Goal: Register for event/course

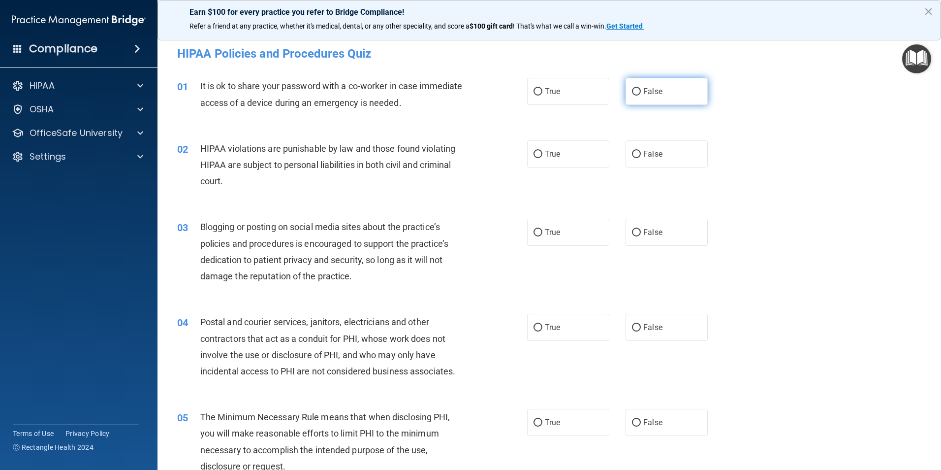
click at [636, 91] on input "False" at bounding box center [636, 91] width 9 height 7
radio input "true"
click at [538, 154] on input "True" at bounding box center [538, 154] width 9 height 7
radio input "true"
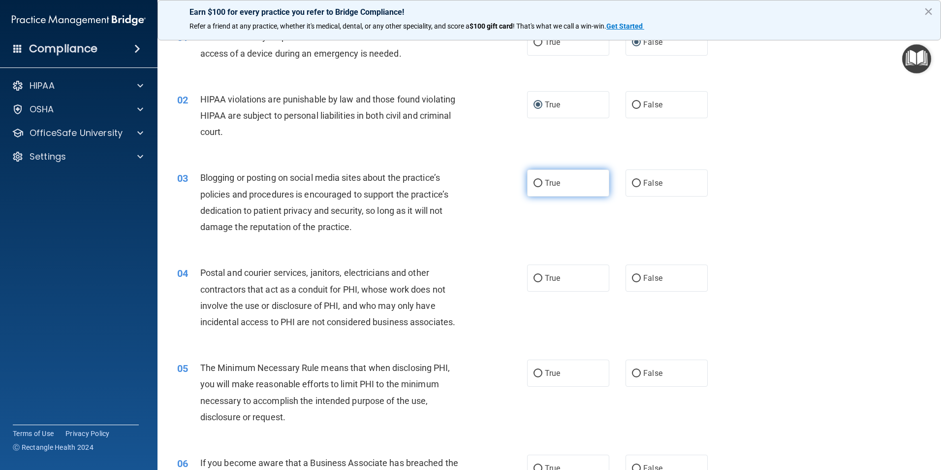
click at [536, 182] on input "True" at bounding box center [538, 183] width 9 height 7
radio input "true"
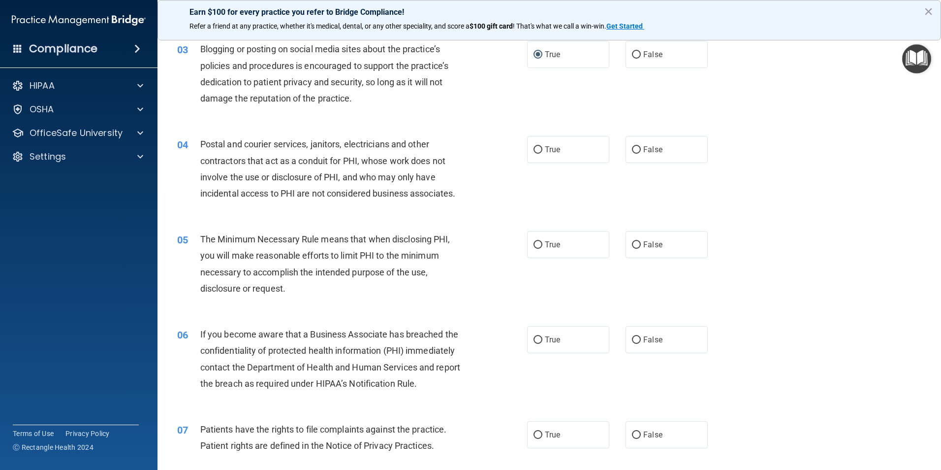
scroll to position [197, 0]
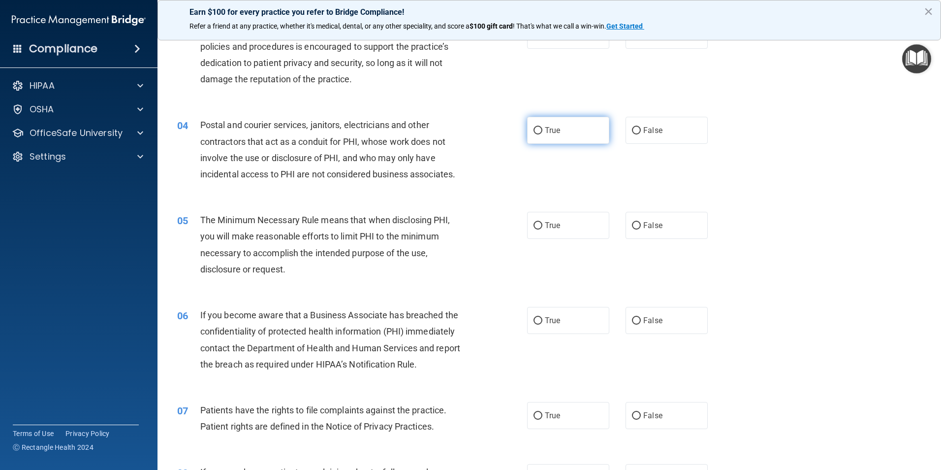
click at [537, 127] on input "True" at bounding box center [538, 130] width 9 height 7
radio input "true"
click at [535, 226] on input "True" at bounding box center [538, 225] width 9 height 7
radio input "true"
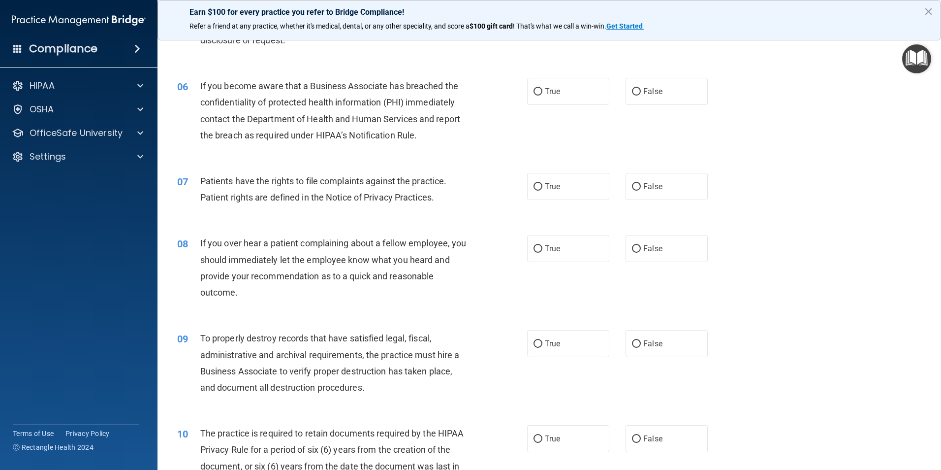
scroll to position [443, 0]
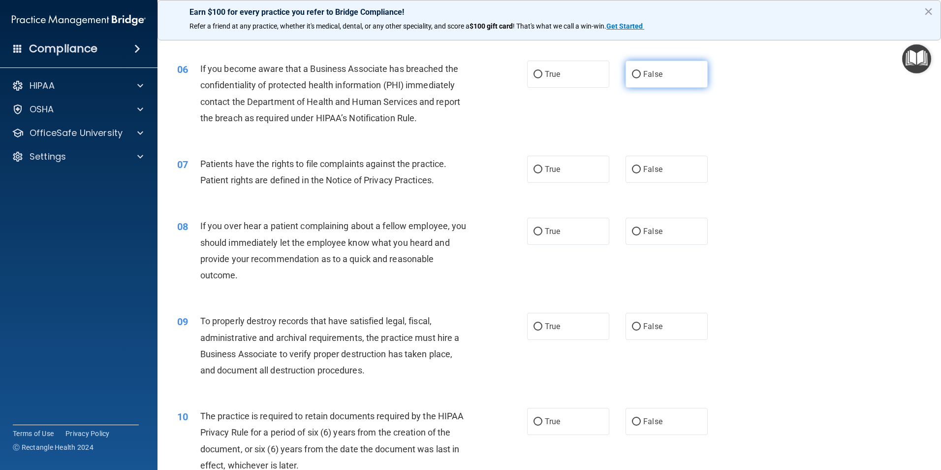
click at [632, 74] on input "False" at bounding box center [636, 74] width 9 height 7
radio input "true"
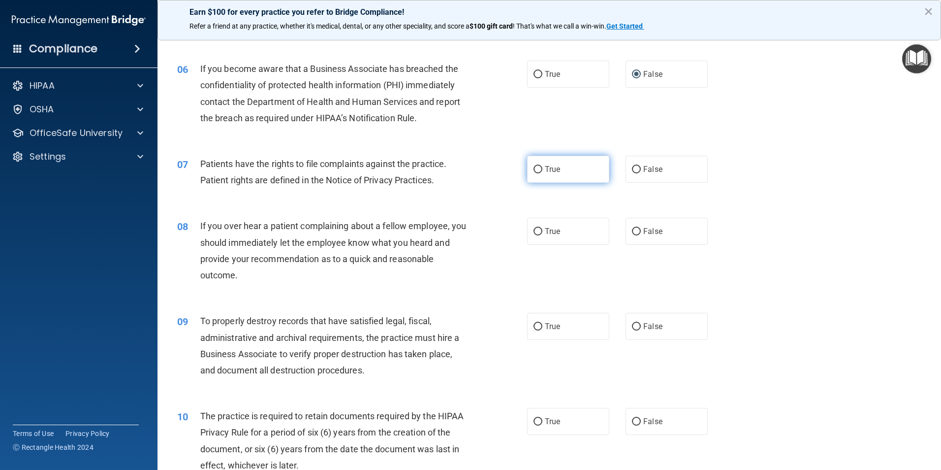
click at [534, 166] on input "True" at bounding box center [538, 169] width 9 height 7
radio input "true"
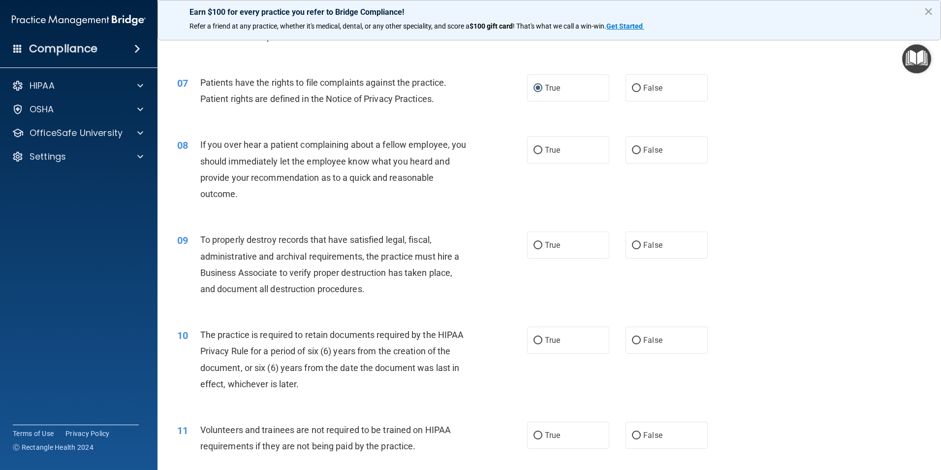
scroll to position [542, 0]
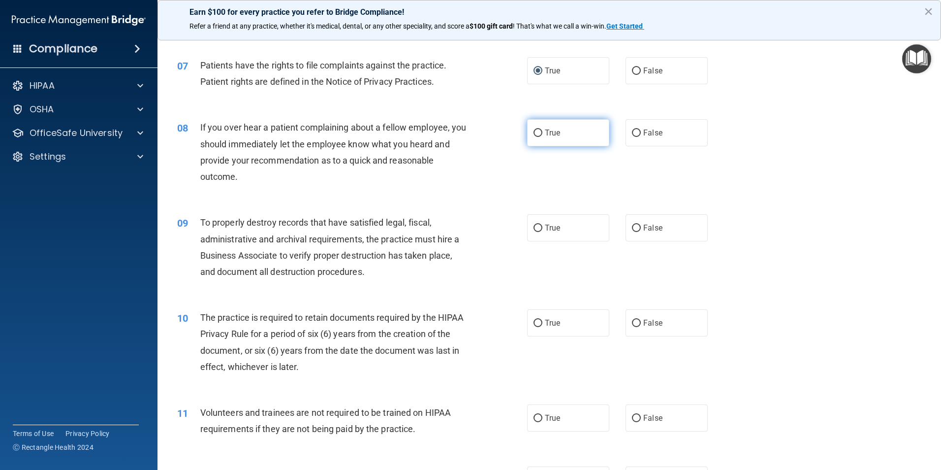
click at [537, 134] on input "True" at bounding box center [538, 132] width 9 height 7
radio input "true"
click at [632, 229] on input "False" at bounding box center [636, 228] width 9 height 7
radio input "true"
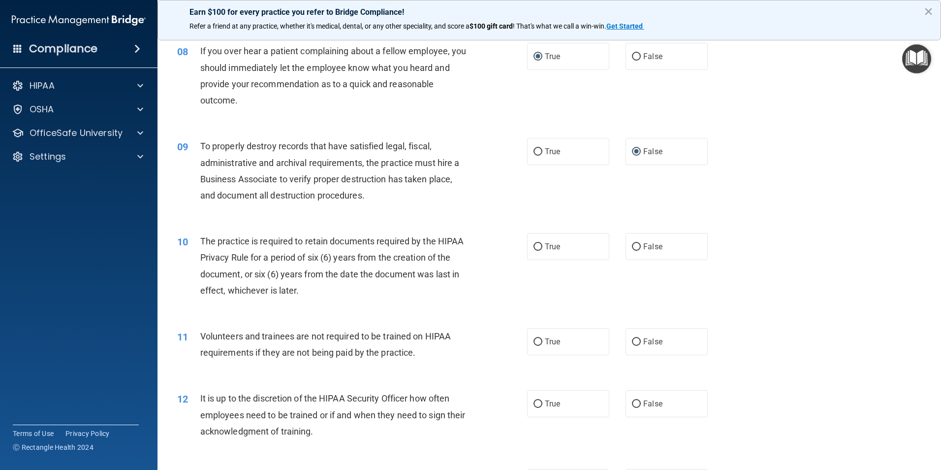
scroll to position [640, 0]
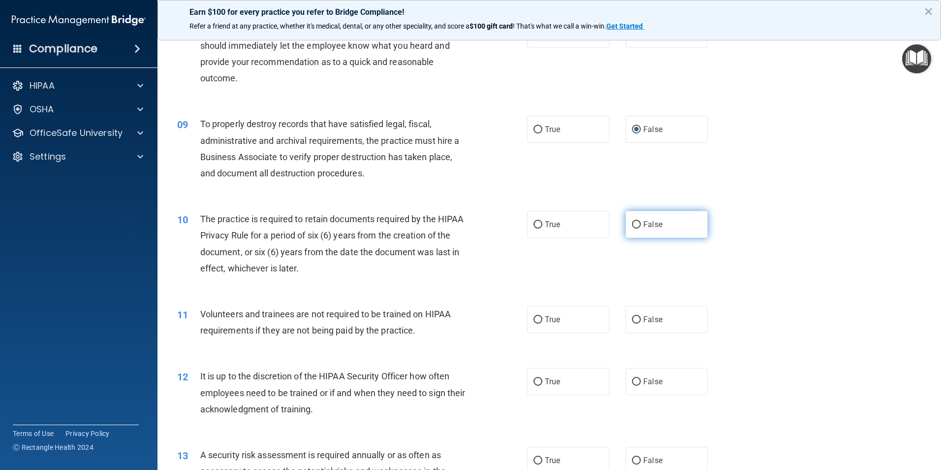
click at [632, 225] on input "False" at bounding box center [636, 224] width 9 height 7
radio input "true"
click at [534, 320] on input "True" at bounding box center [538, 319] width 9 height 7
radio input "true"
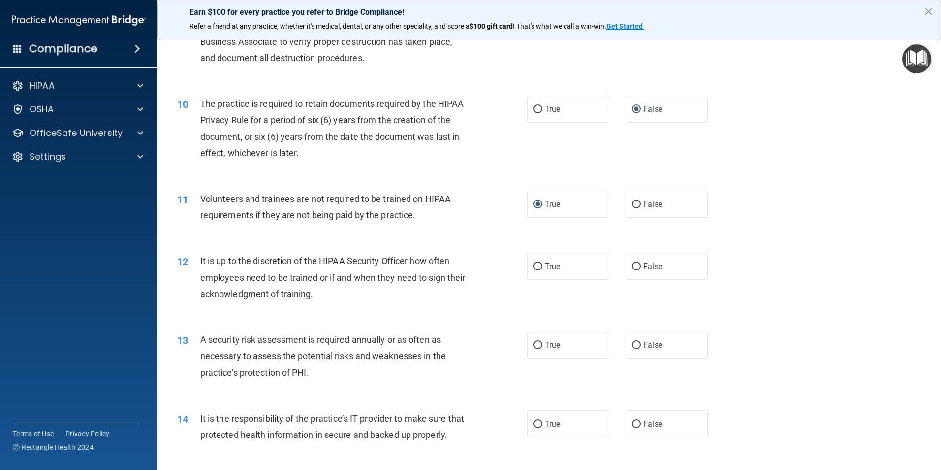
scroll to position [788, 0]
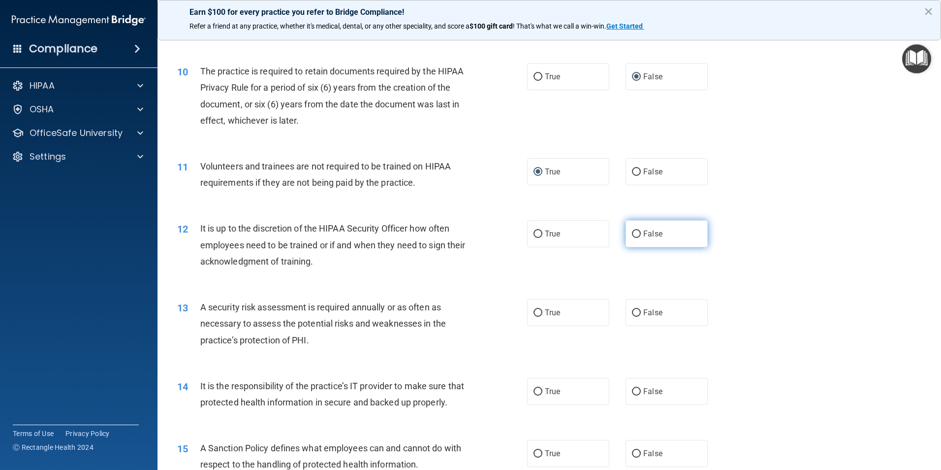
click at [635, 234] on input "False" at bounding box center [636, 233] width 9 height 7
radio input "true"
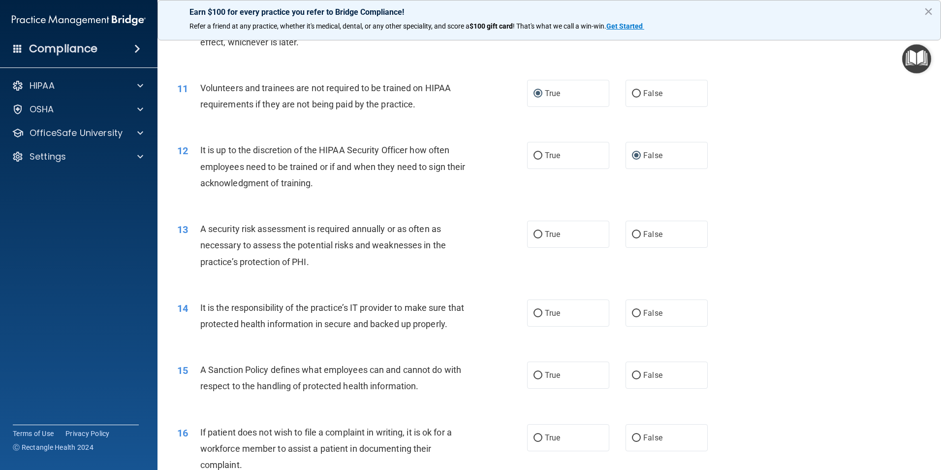
scroll to position [886, 0]
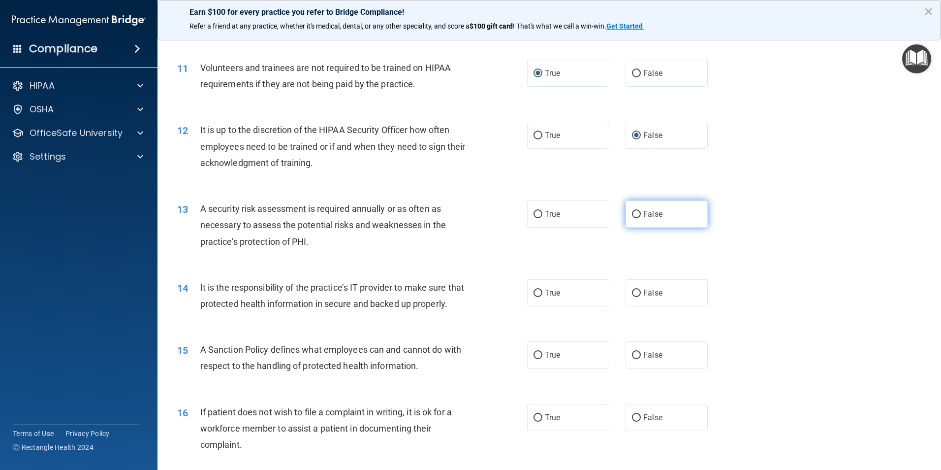
drag, startPoint x: 637, startPoint y: 214, endPoint x: 627, endPoint y: 216, distance: 10.0
click at [637, 215] on label "False" at bounding box center [667, 213] width 82 height 27
click at [637, 215] on input "False" at bounding box center [636, 214] width 9 height 7
radio input "true"
click at [537, 217] on input "True" at bounding box center [538, 214] width 9 height 7
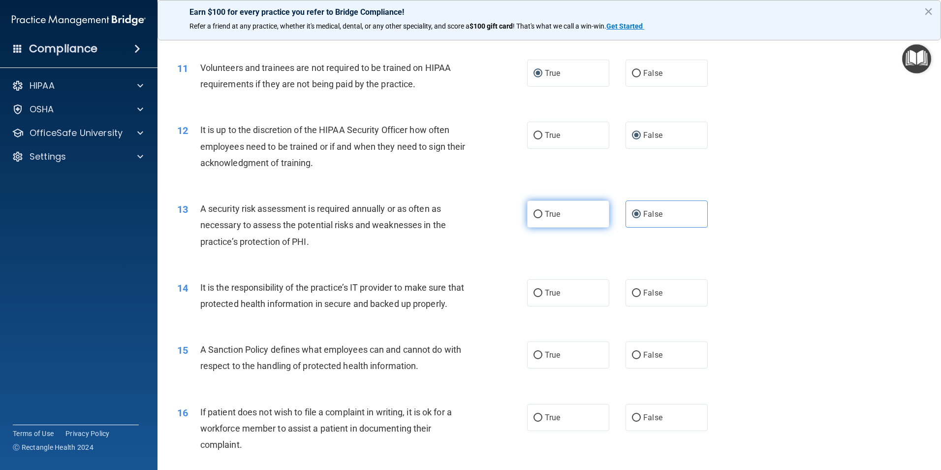
radio input "true"
radio input "false"
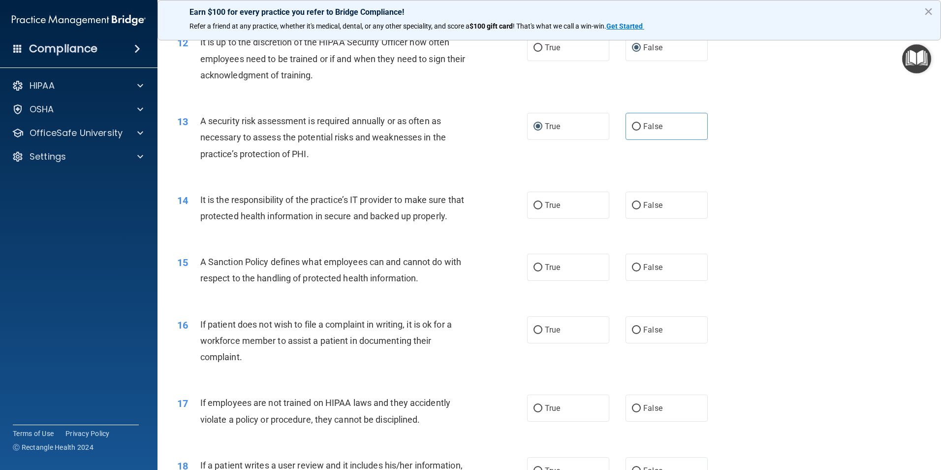
scroll to position [985, 0]
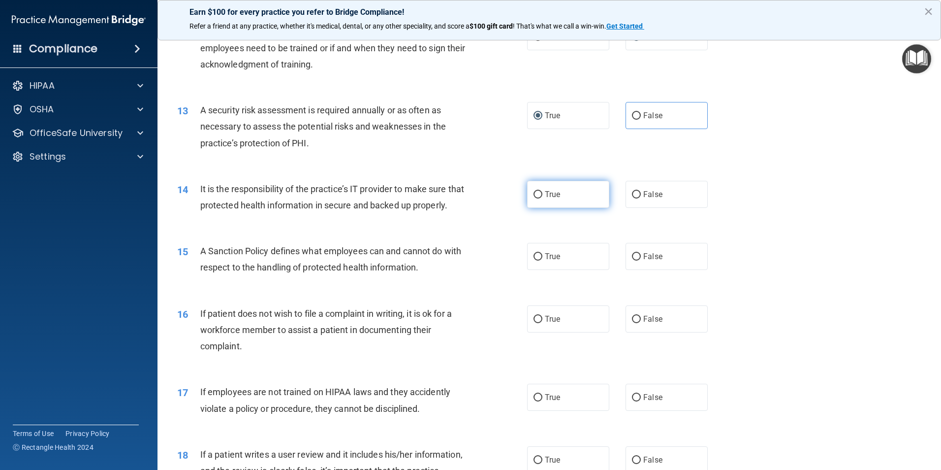
click at [534, 194] on input "True" at bounding box center [538, 194] width 9 height 7
radio input "true"
click at [534, 260] on input "True" at bounding box center [538, 256] width 9 height 7
radio input "true"
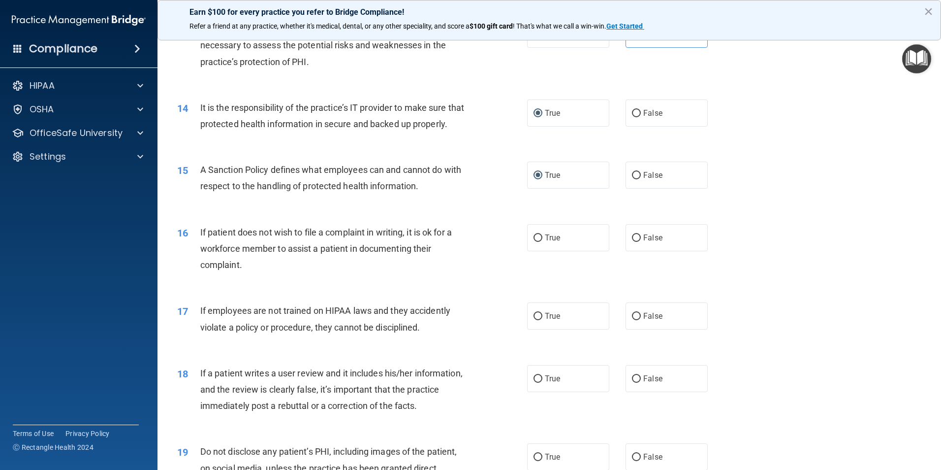
scroll to position [1083, 0]
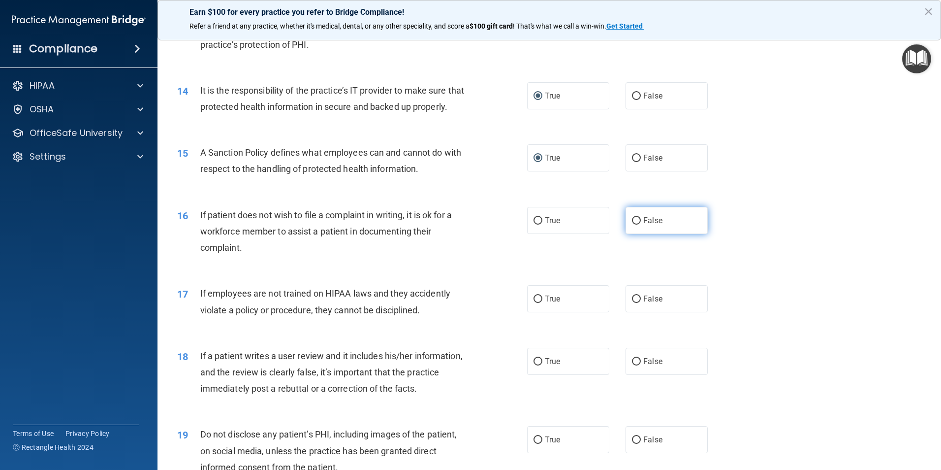
click at [632, 225] on input "False" at bounding box center [636, 220] width 9 height 7
radio input "true"
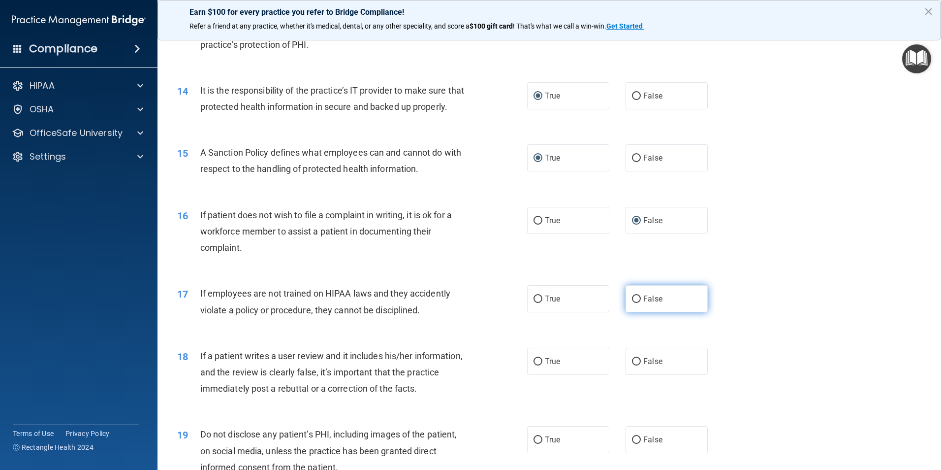
click at [636, 303] on input "False" at bounding box center [636, 298] width 9 height 7
radio input "true"
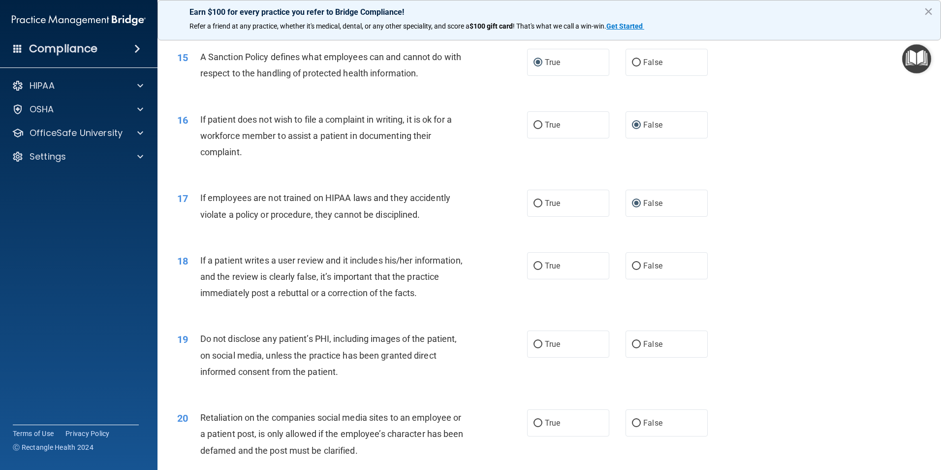
scroll to position [1182, 0]
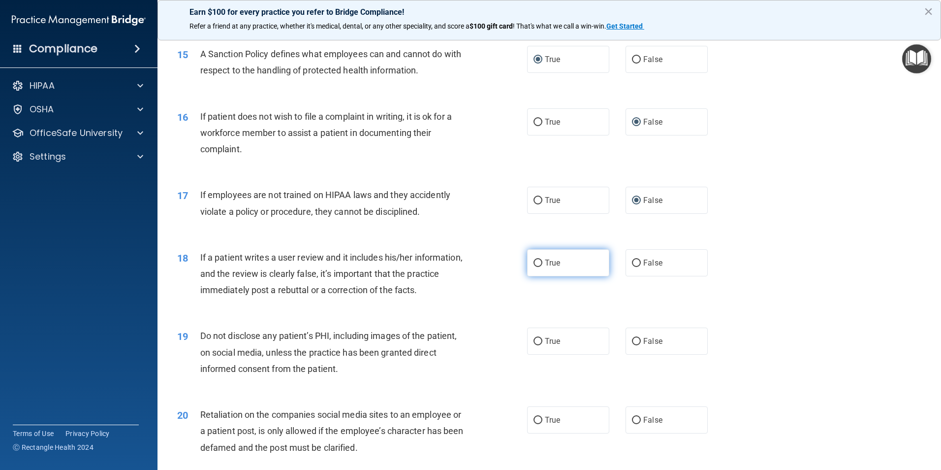
click at [535, 267] on input "True" at bounding box center [538, 262] width 9 height 7
radio input "true"
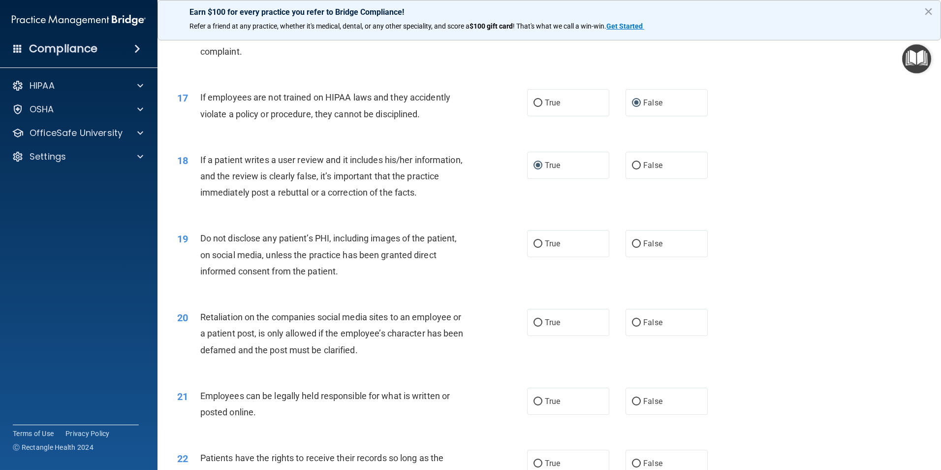
scroll to position [1280, 0]
click at [534, 247] on input "True" at bounding box center [538, 242] width 9 height 7
radio input "true"
click at [638, 335] on label "False" at bounding box center [667, 321] width 82 height 27
click at [638, 325] on input "False" at bounding box center [636, 321] width 9 height 7
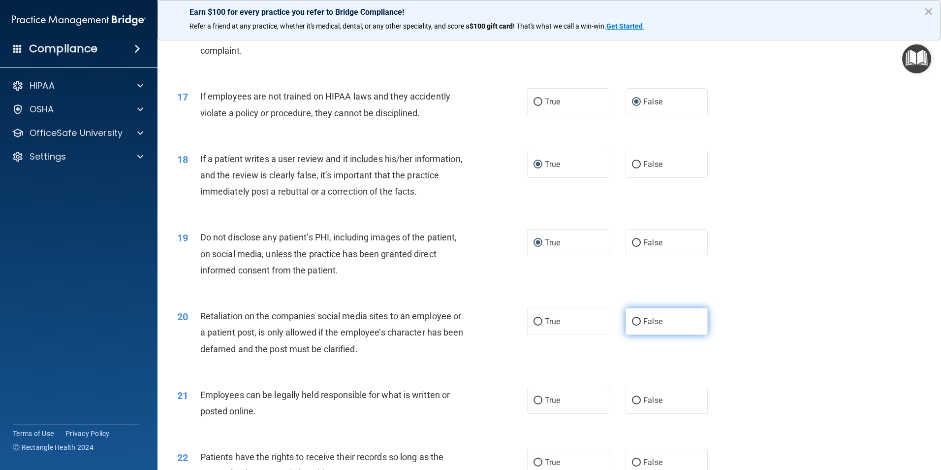
radio input "true"
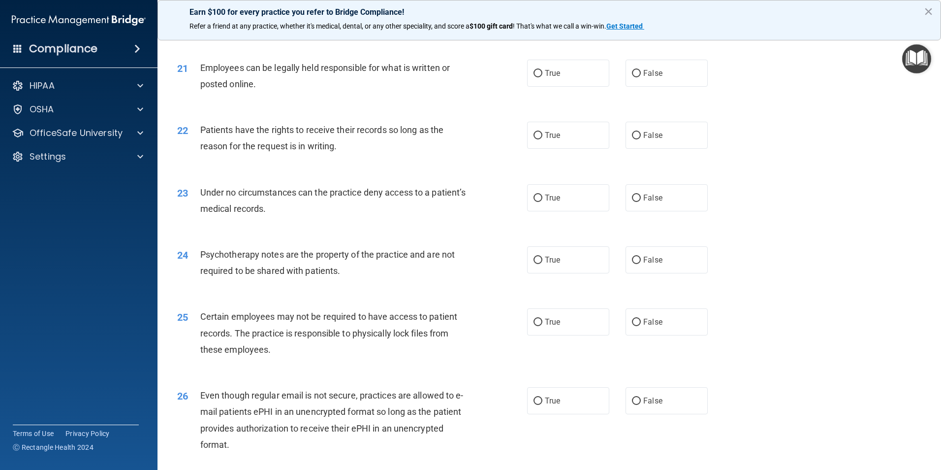
scroll to position [1625, 0]
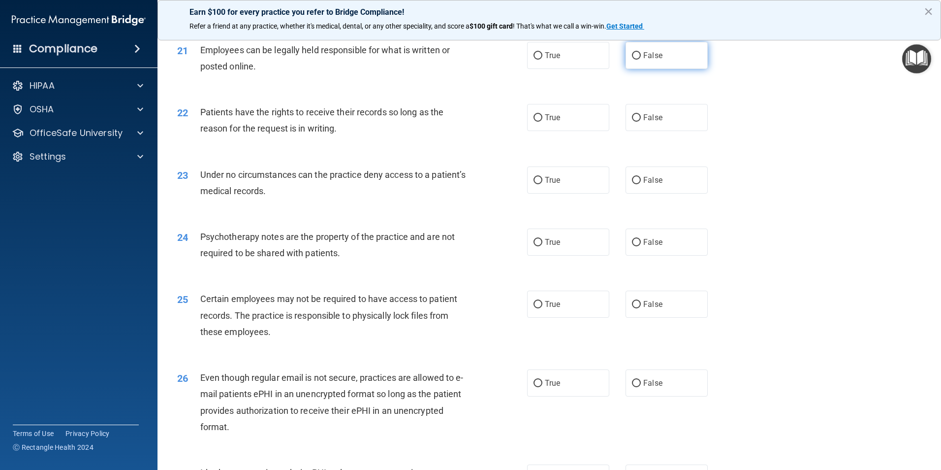
click at [633, 60] on input "False" at bounding box center [636, 55] width 9 height 7
radio input "true"
click at [537, 122] on input "True" at bounding box center [538, 117] width 9 height 7
radio input "true"
click at [535, 184] on input "True" at bounding box center [538, 180] width 9 height 7
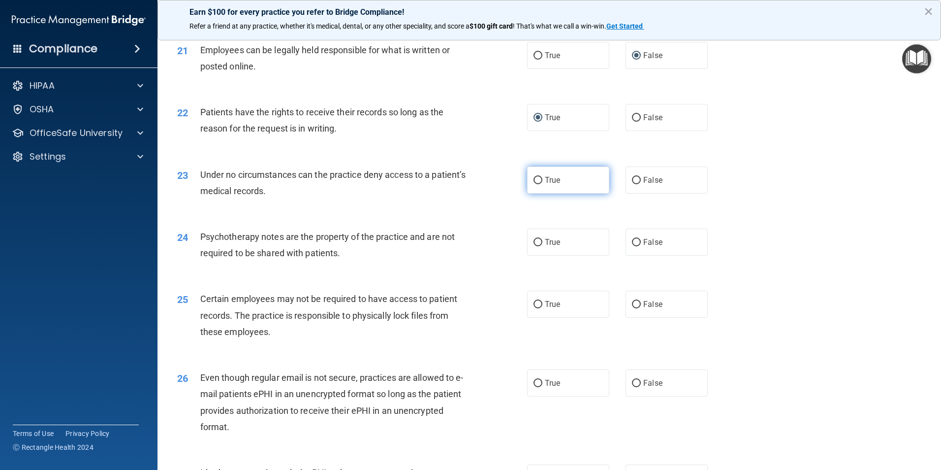
radio input "true"
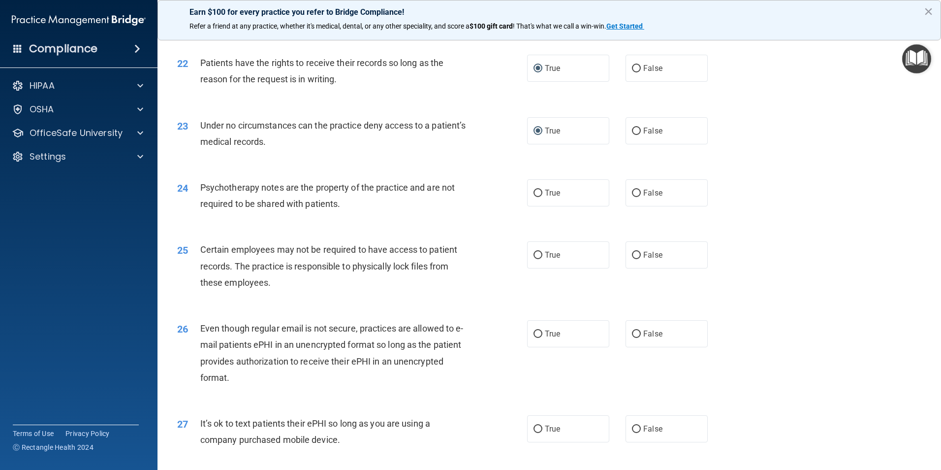
scroll to position [1723, 0]
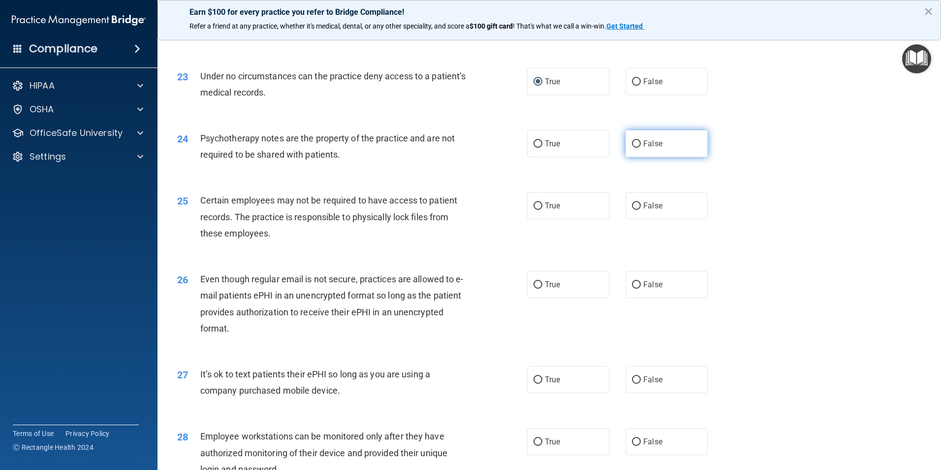
click at [632, 148] on input "False" at bounding box center [636, 143] width 9 height 7
radio input "true"
click at [534, 210] on input "True" at bounding box center [538, 205] width 9 height 7
radio input "true"
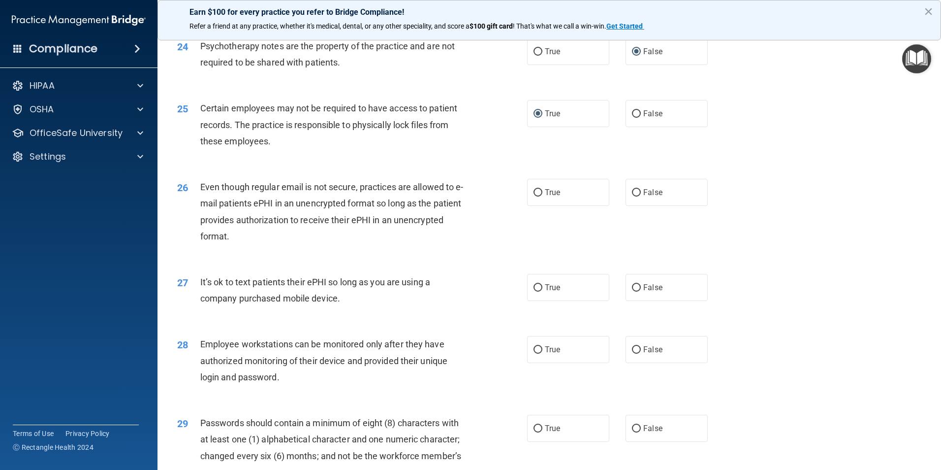
scroll to position [1822, 0]
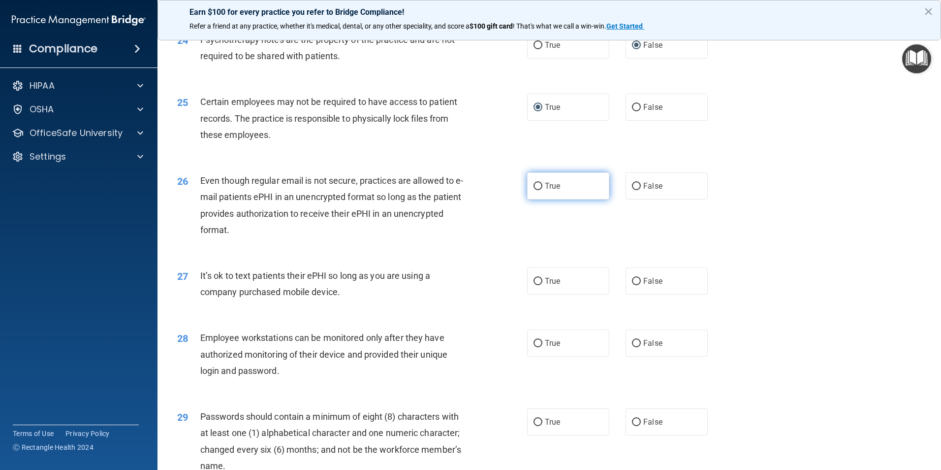
click at [535, 190] on input "True" at bounding box center [538, 186] width 9 height 7
radio input "true"
click at [633, 285] on input "False" at bounding box center [636, 281] width 9 height 7
radio input "true"
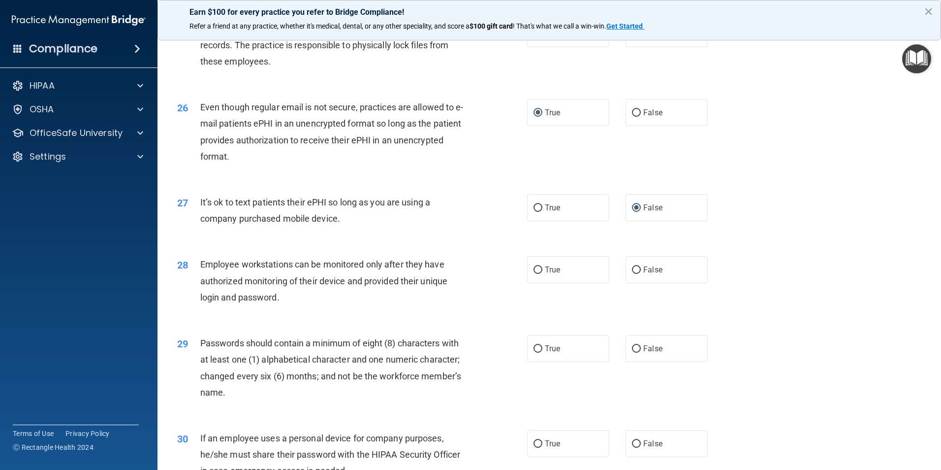
scroll to position [1920, 0]
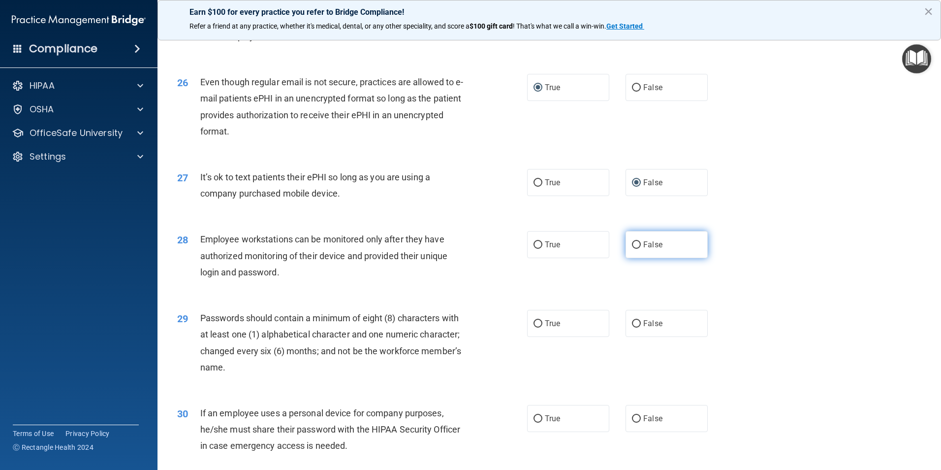
click at [632, 249] on input "False" at bounding box center [636, 244] width 9 height 7
radio input "true"
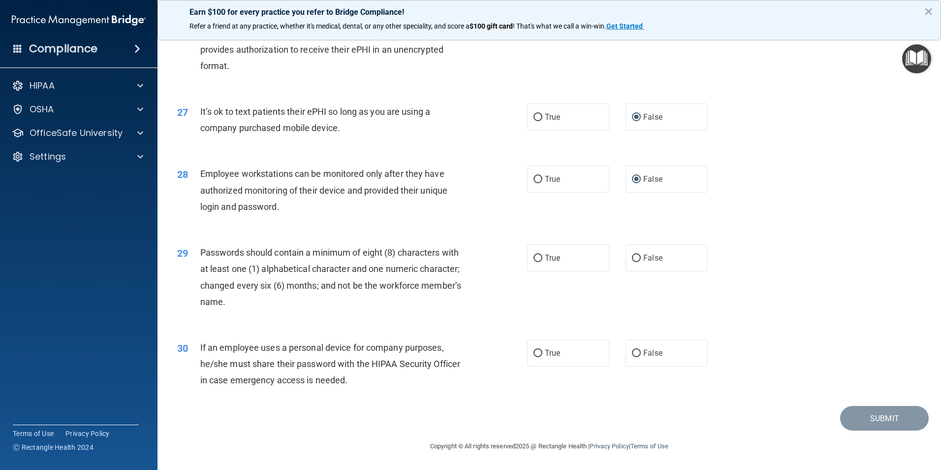
scroll to position [2002, 0]
drag, startPoint x: 537, startPoint y: 256, endPoint x: 527, endPoint y: 255, distance: 10.0
click at [536, 256] on input "True" at bounding box center [538, 258] width 9 height 7
radio input "true"
click at [634, 353] on input "False" at bounding box center [636, 353] width 9 height 7
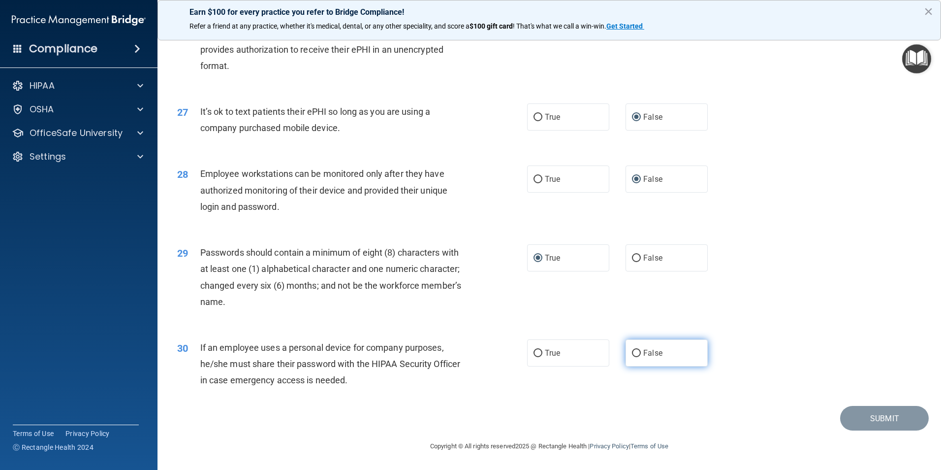
radio input "true"
click at [861, 416] on button "Submit" at bounding box center [885, 418] width 89 height 25
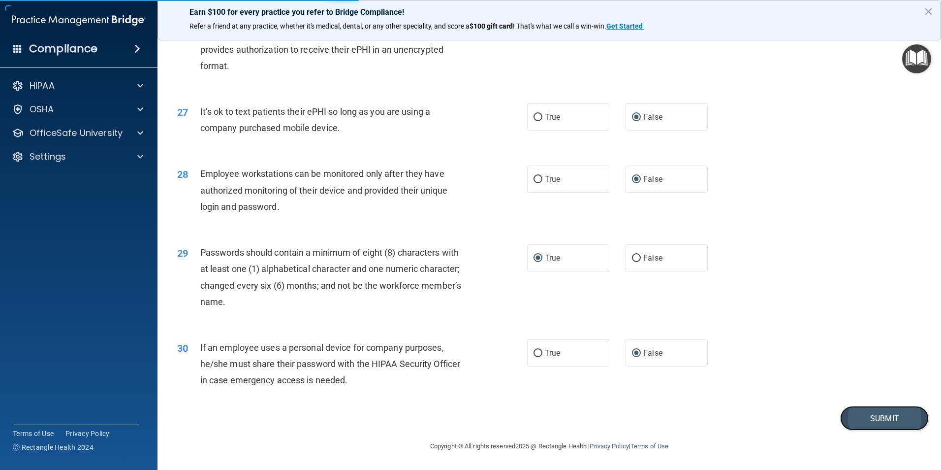
click at [882, 416] on button "Submit" at bounding box center [885, 418] width 89 height 25
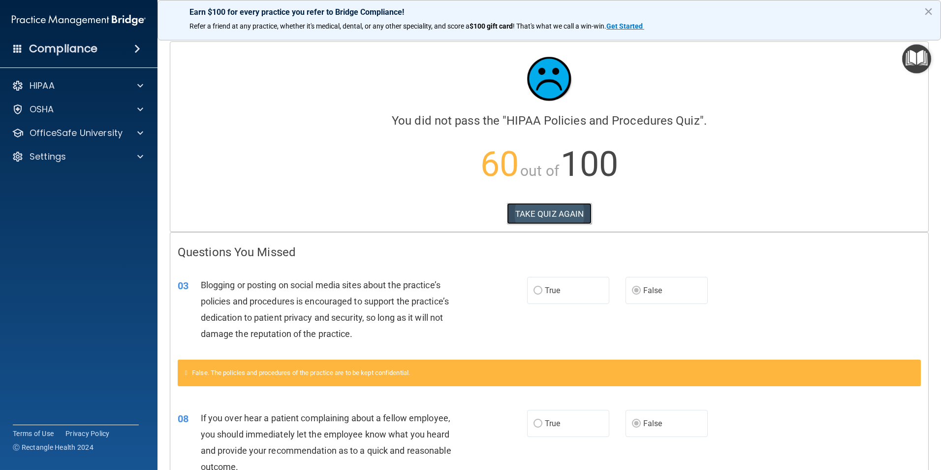
click at [564, 213] on button "TAKE QUIZ AGAIN" at bounding box center [549, 214] width 85 height 22
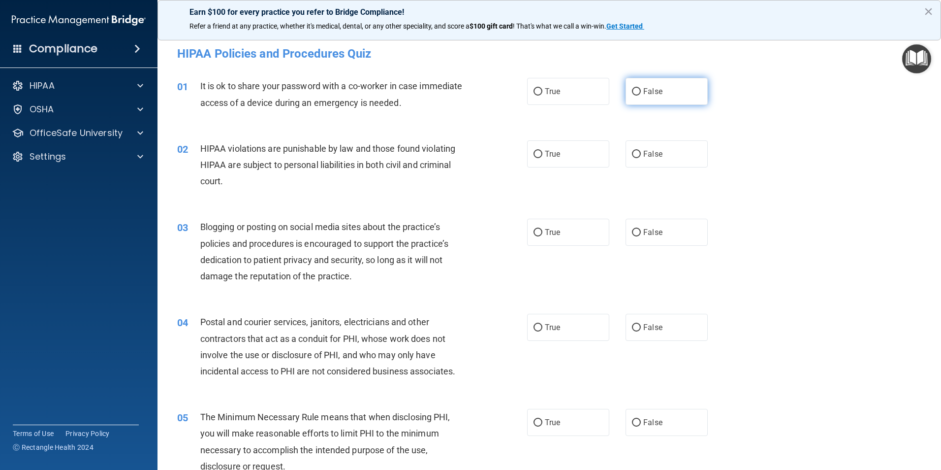
click at [634, 94] on input "False" at bounding box center [636, 91] width 9 height 7
radio input "true"
click at [535, 156] on input "True" at bounding box center [538, 154] width 9 height 7
radio input "true"
click at [632, 231] on input "False" at bounding box center [636, 232] width 9 height 7
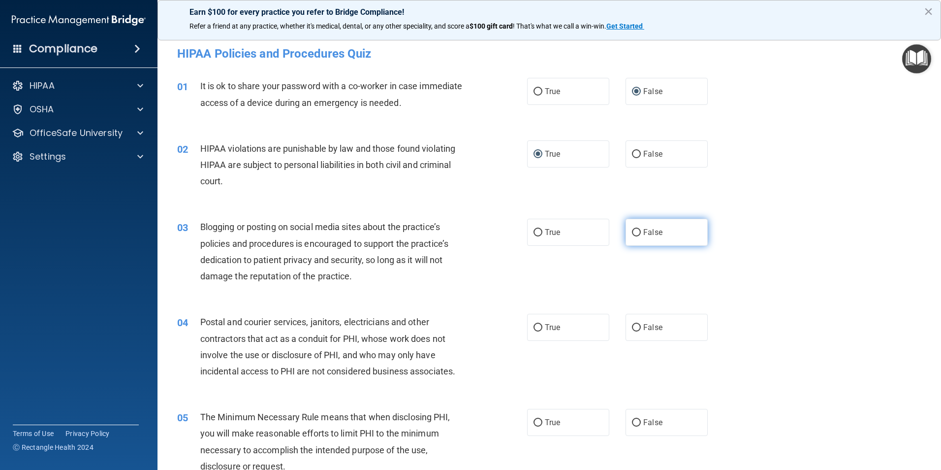
radio input "true"
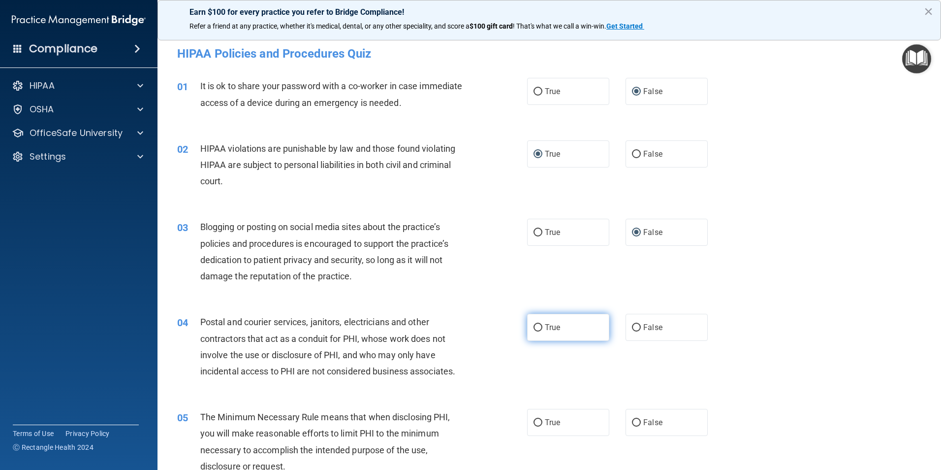
click at [534, 326] on input "True" at bounding box center [538, 327] width 9 height 7
radio input "true"
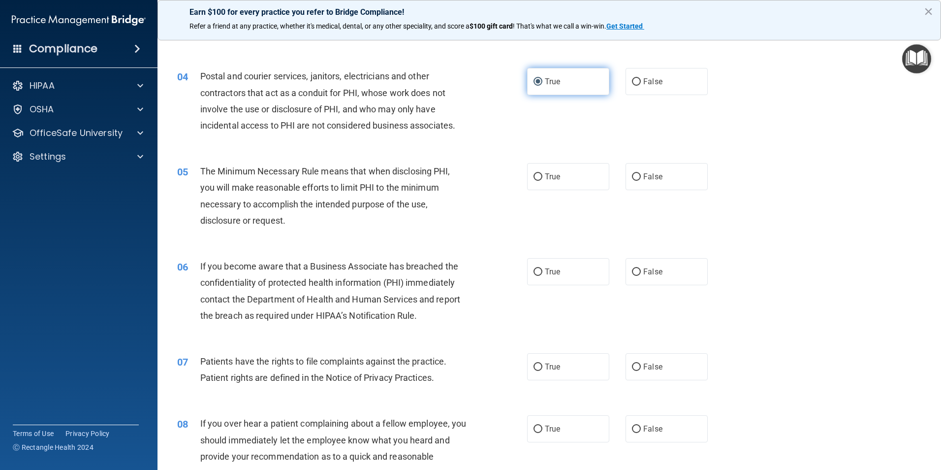
scroll to position [246, 0]
click at [535, 176] on input "True" at bounding box center [538, 176] width 9 height 7
radio input "true"
click at [632, 268] on input "False" at bounding box center [636, 271] width 9 height 7
radio input "true"
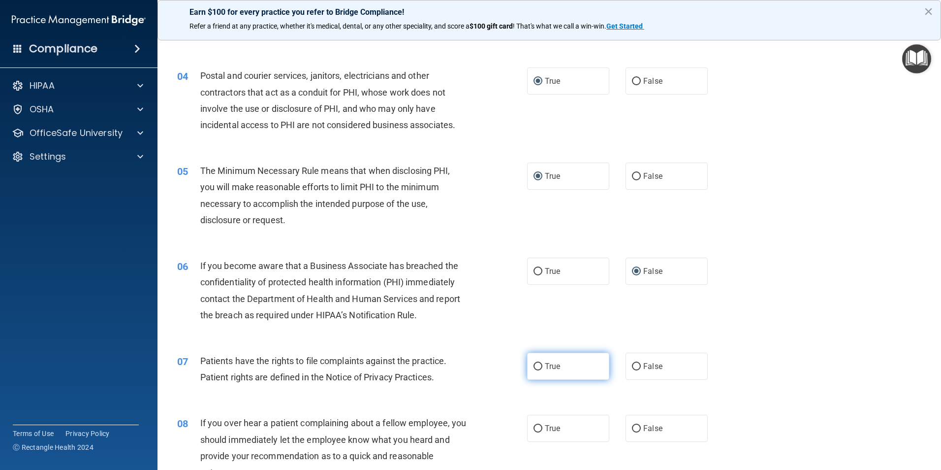
click at [537, 366] on input "True" at bounding box center [538, 366] width 9 height 7
radio input "true"
click at [632, 426] on input "False" at bounding box center [636, 428] width 9 height 7
radio input "true"
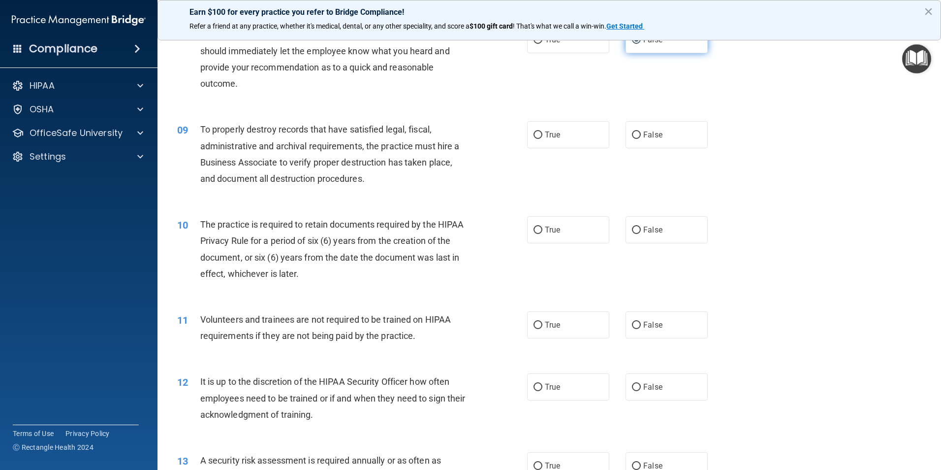
scroll to position [640, 0]
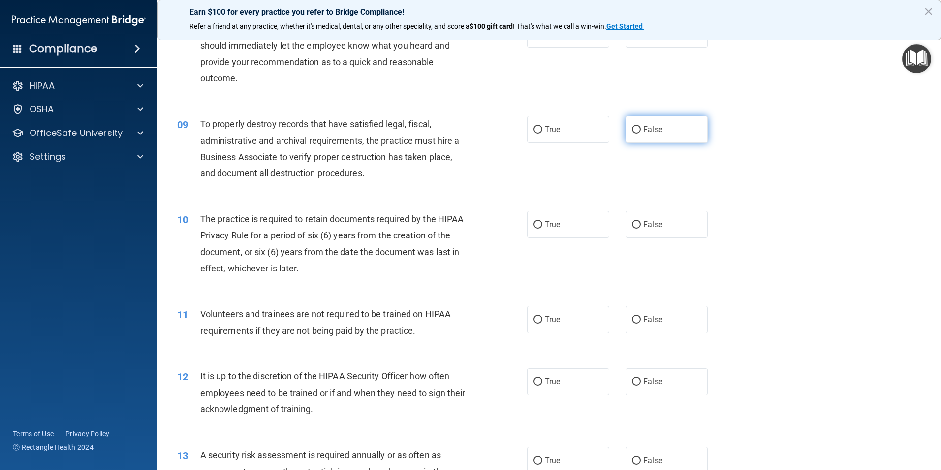
click at [632, 133] on input "False" at bounding box center [636, 129] width 9 height 7
radio input "true"
click at [536, 222] on input "True" at bounding box center [538, 224] width 9 height 7
radio input "true"
click at [633, 321] on input "False" at bounding box center [636, 319] width 9 height 7
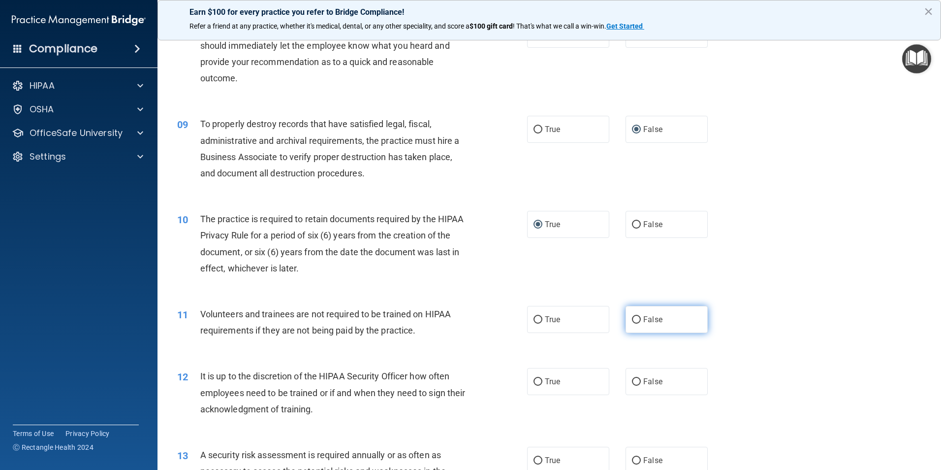
radio input "true"
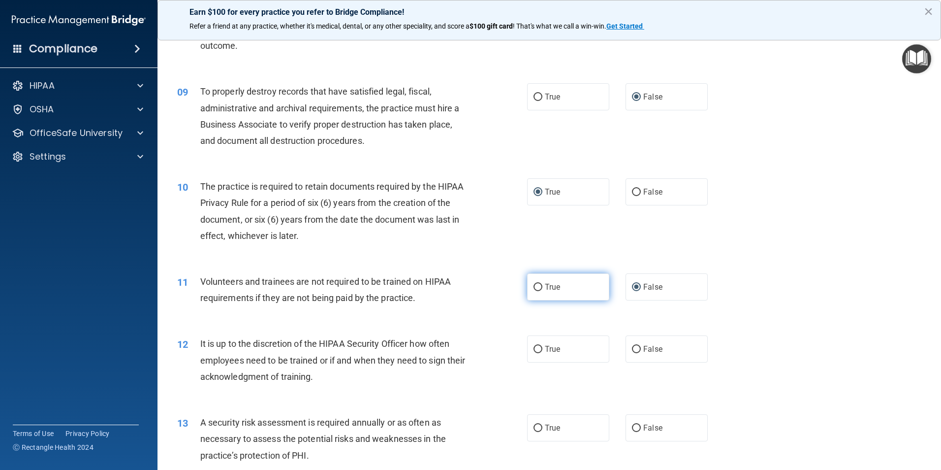
scroll to position [788, 0]
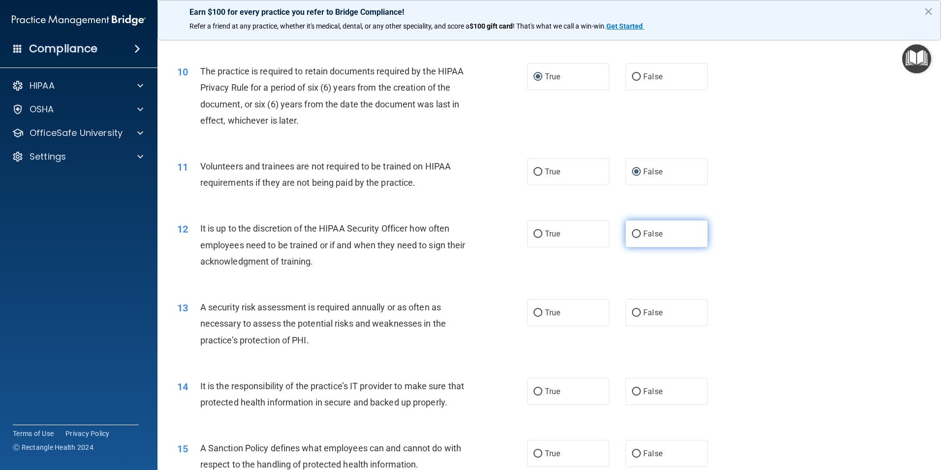
click at [634, 233] on input "False" at bounding box center [636, 233] width 9 height 7
radio input "true"
click at [536, 309] on input "True" at bounding box center [538, 312] width 9 height 7
radio input "true"
click at [634, 390] on input "False" at bounding box center [636, 391] width 9 height 7
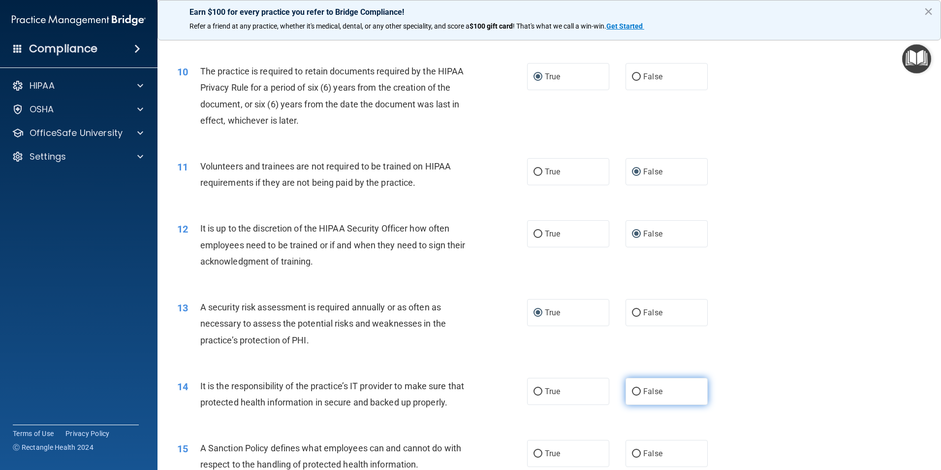
radio input "true"
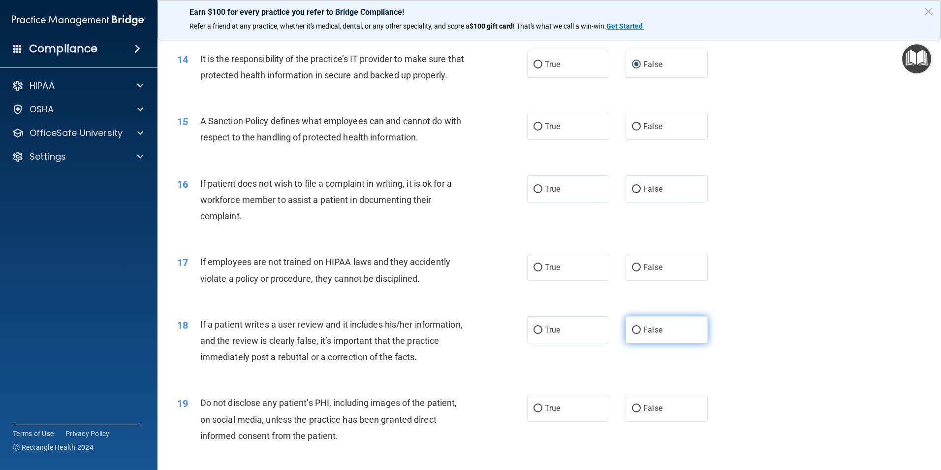
scroll to position [1132, 0]
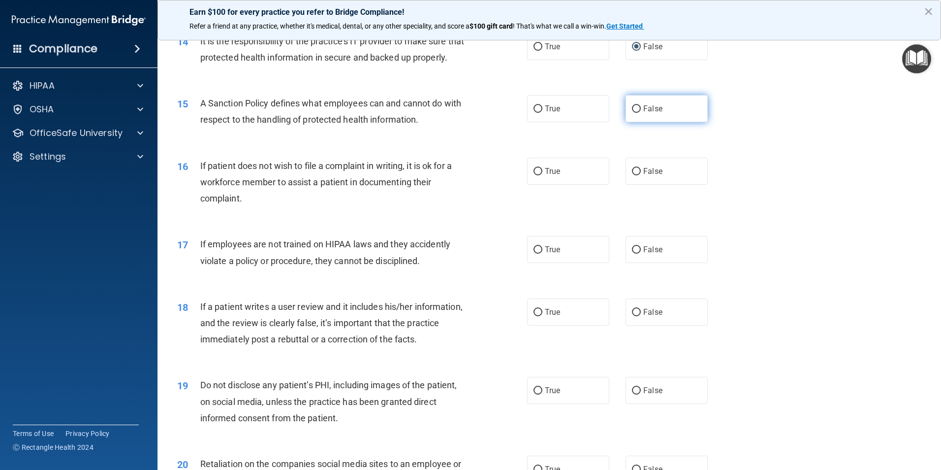
click at [634, 113] on input "False" at bounding box center [636, 108] width 9 height 7
radio input "true"
click at [634, 175] on input "False" at bounding box center [636, 171] width 9 height 7
radio input "true"
click at [535, 175] on input "True" at bounding box center [538, 171] width 9 height 7
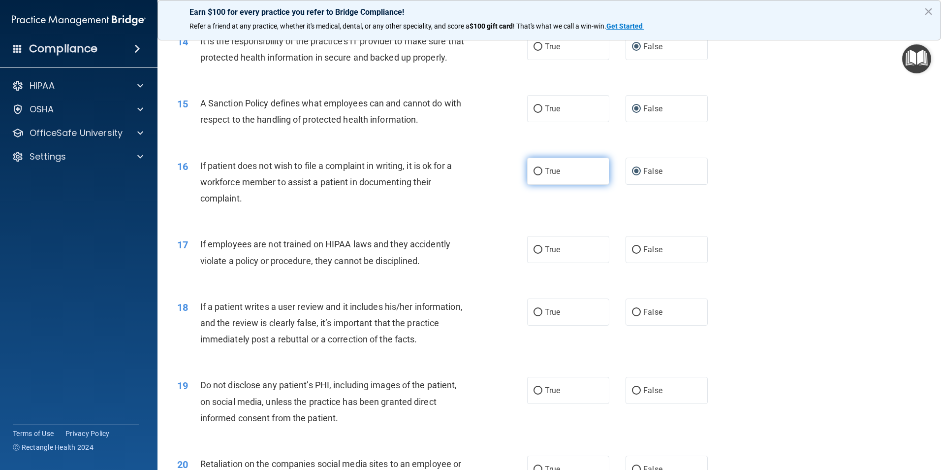
radio input "true"
radio input "false"
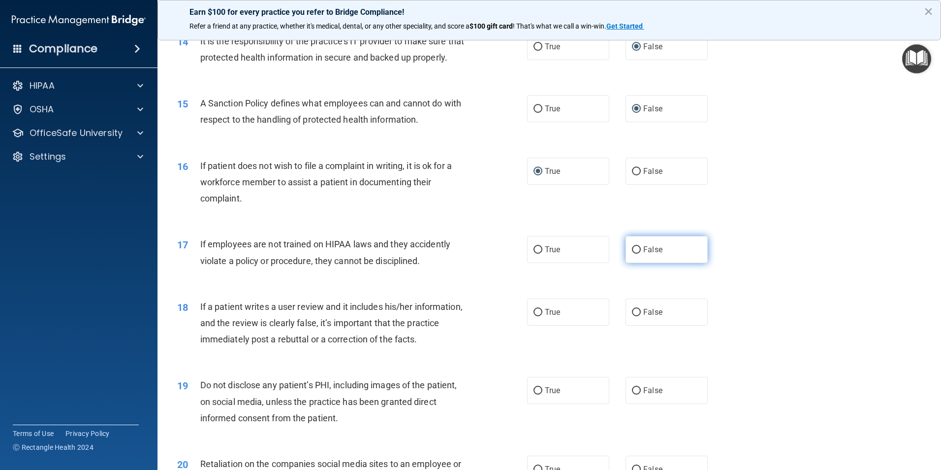
click at [632, 254] on input "False" at bounding box center [636, 249] width 9 height 7
radio input "true"
click at [632, 316] on input "False" at bounding box center [636, 312] width 9 height 7
radio input "true"
click at [531, 402] on label "True" at bounding box center [568, 390] width 82 height 27
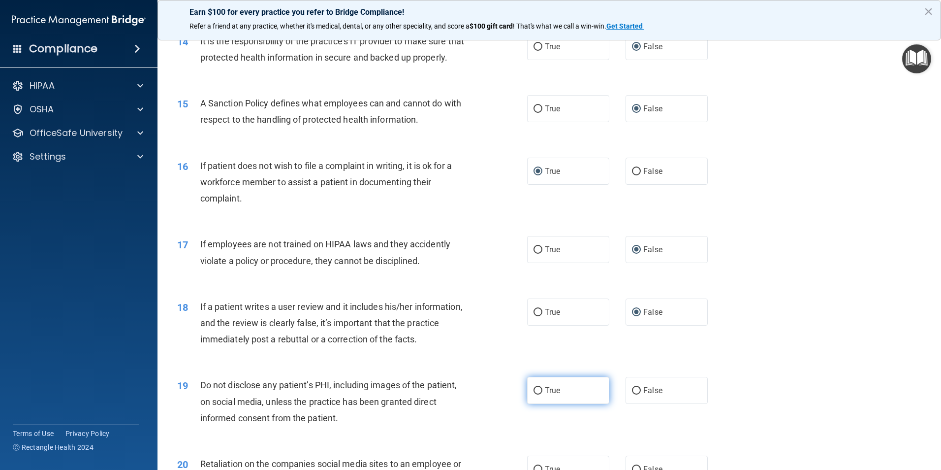
click at [534, 394] on input "True" at bounding box center [538, 390] width 9 height 7
radio input "true"
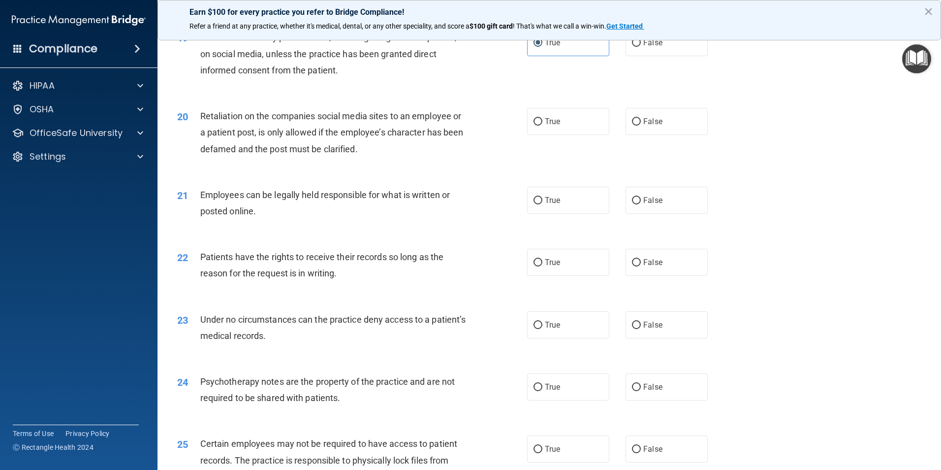
scroll to position [1526, 0]
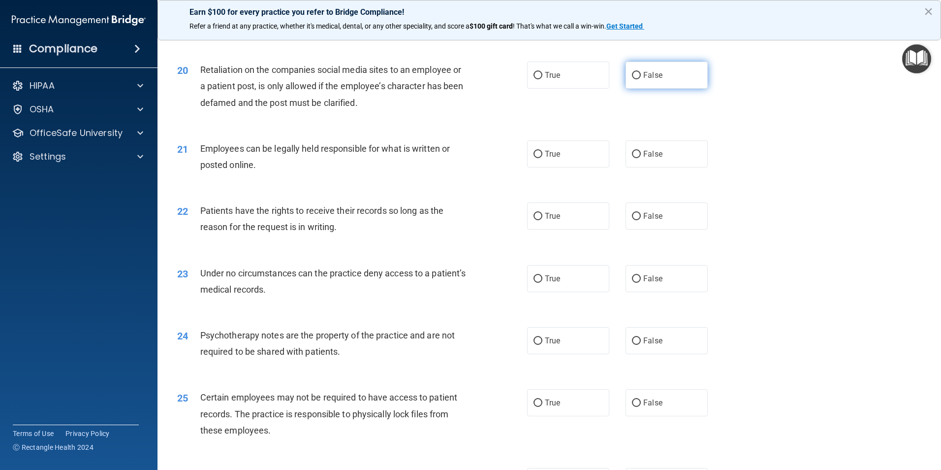
click at [634, 79] on input "False" at bounding box center [636, 75] width 9 height 7
radio input "true"
click at [534, 158] on input "True" at bounding box center [538, 154] width 9 height 7
radio input "true"
click at [632, 220] on input "False" at bounding box center [636, 216] width 9 height 7
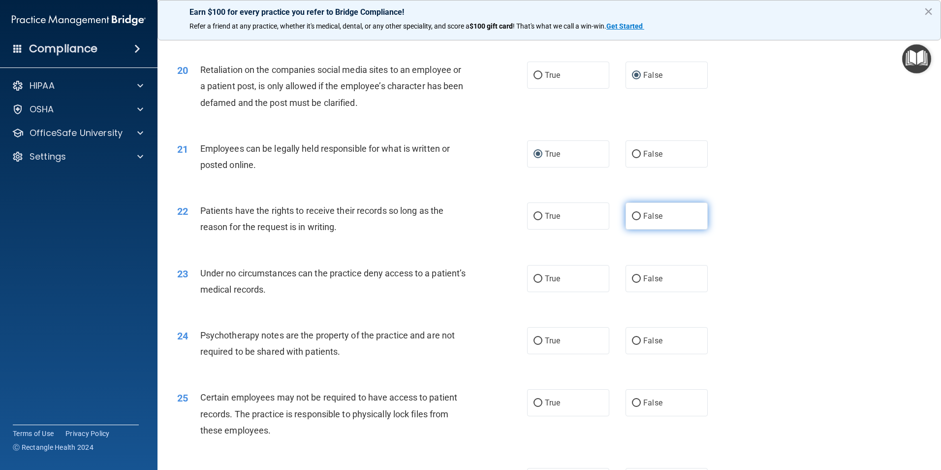
radio input "true"
drag, startPoint x: 636, startPoint y: 292, endPoint x: 634, endPoint y: 306, distance: 13.4
click at [635, 283] on input "False" at bounding box center [636, 278] width 9 height 7
radio input "true"
click at [632, 345] on input "False" at bounding box center [636, 340] width 9 height 7
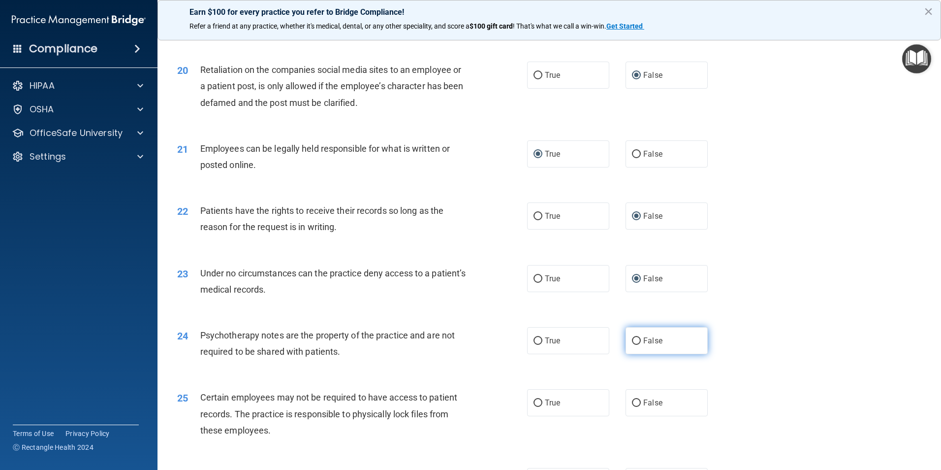
radio input "true"
click at [535, 407] on input "True" at bounding box center [538, 402] width 9 height 7
radio input "true"
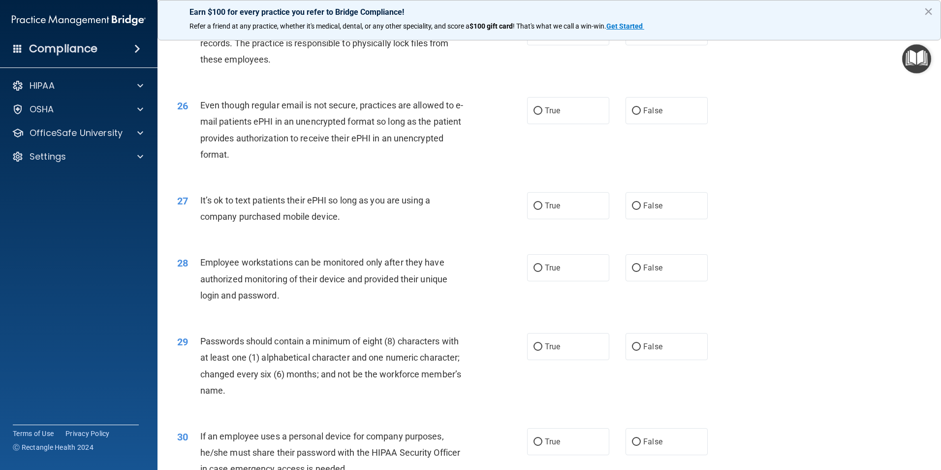
scroll to position [1920, 0]
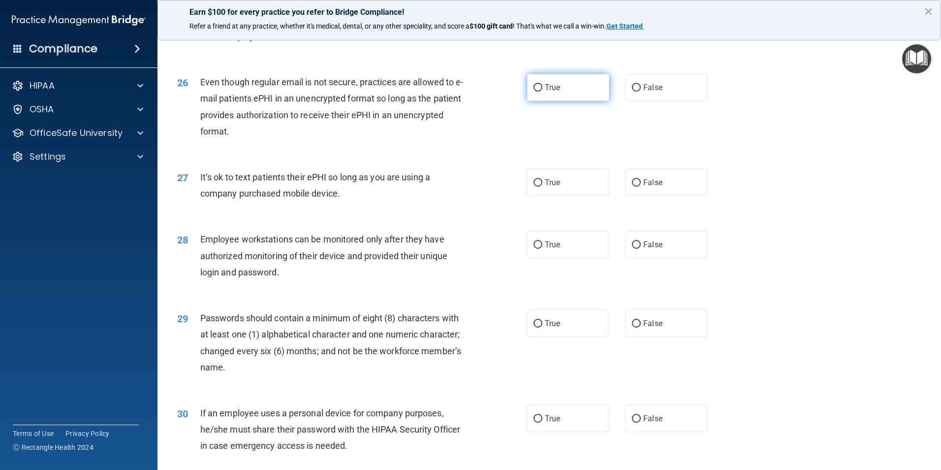
drag, startPoint x: 538, startPoint y: 103, endPoint x: 541, endPoint y: 113, distance: 10.3
click at [539, 92] on input "True" at bounding box center [538, 87] width 9 height 7
radio input "true"
click at [537, 187] on input "True" at bounding box center [538, 182] width 9 height 7
radio input "true"
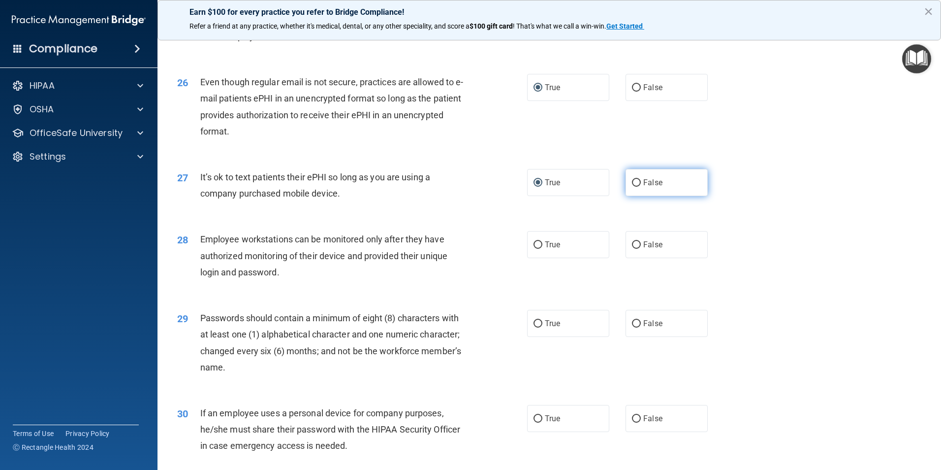
click at [634, 187] on input "False" at bounding box center [636, 182] width 9 height 7
radio input "true"
radio input "false"
click at [634, 258] on label "False" at bounding box center [667, 244] width 82 height 27
click at [632, 249] on input "False" at bounding box center [636, 244] width 9 height 7
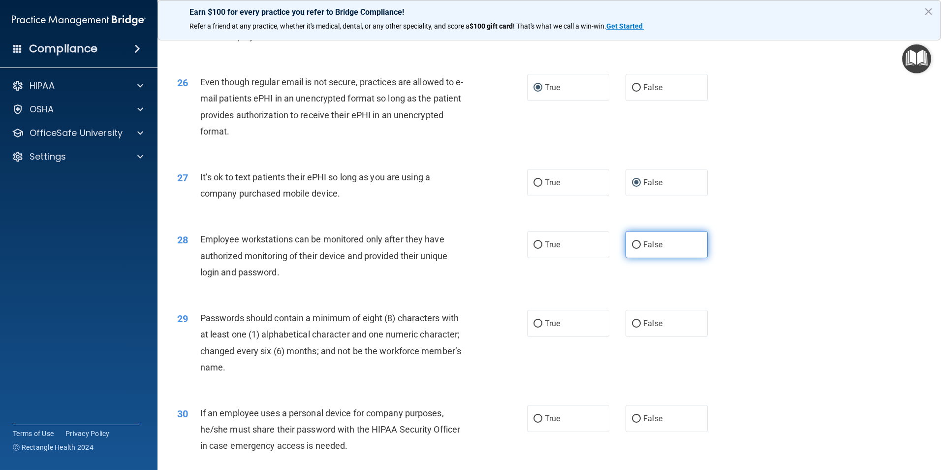
radio input "true"
click at [534, 327] on input "True" at bounding box center [538, 323] width 9 height 7
radio input "true"
click at [634, 422] on input "False" at bounding box center [636, 418] width 9 height 7
radio input "true"
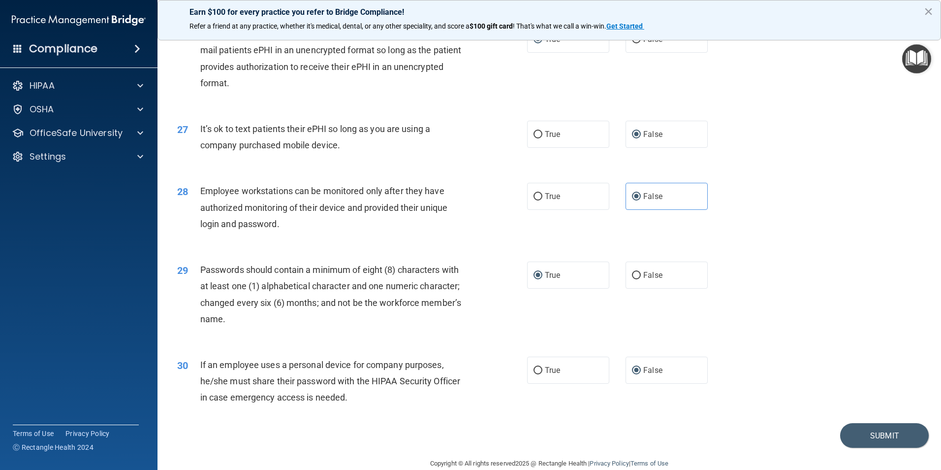
scroll to position [2002, 0]
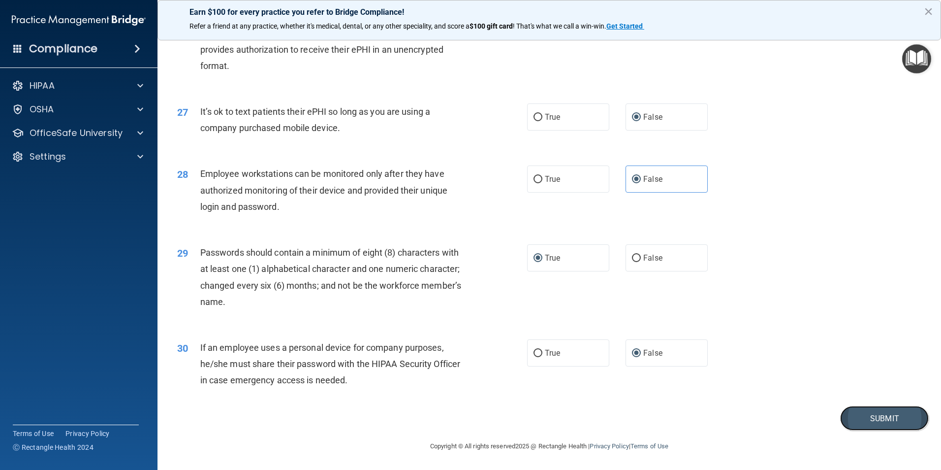
click at [869, 418] on button "Submit" at bounding box center [885, 418] width 89 height 25
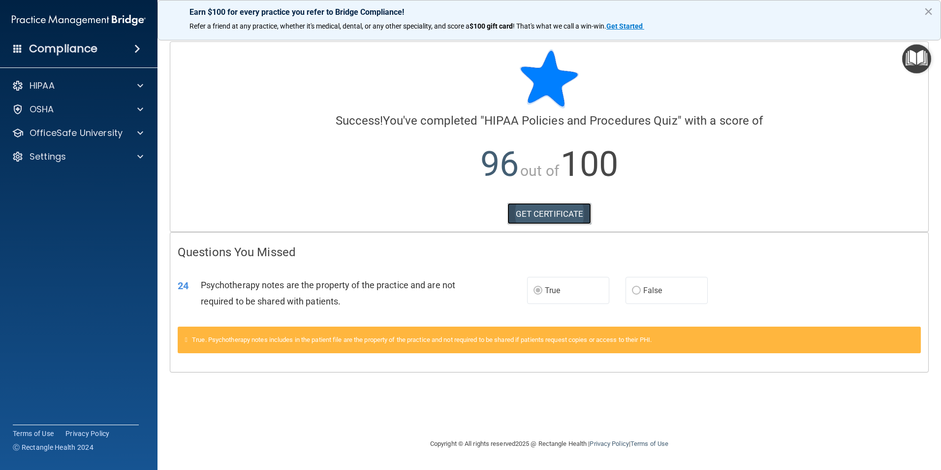
click at [532, 210] on link "GET CERTIFICATE" at bounding box center [550, 214] width 84 height 22
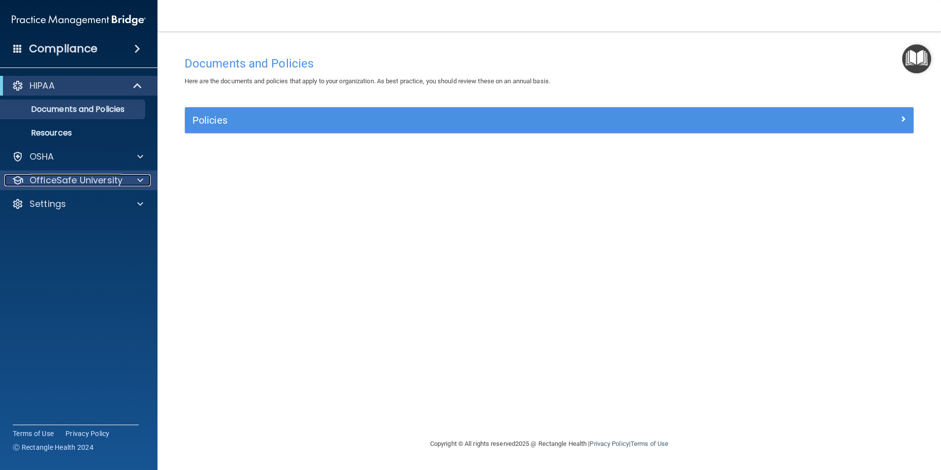
click at [73, 174] on p "OfficeSafe University" at bounding box center [76, 180] width 93 height 12
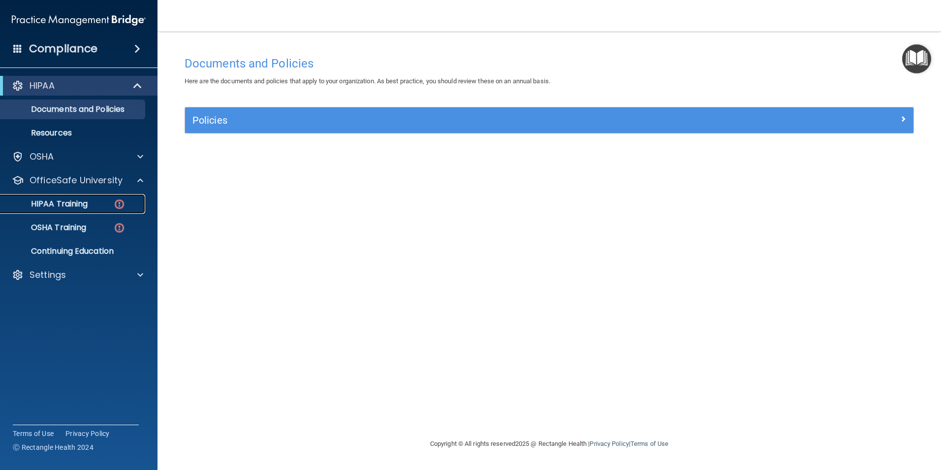
click at [78, 200] on p "HIPAA Training" at bounding box center [46, 204] width 81 height 10
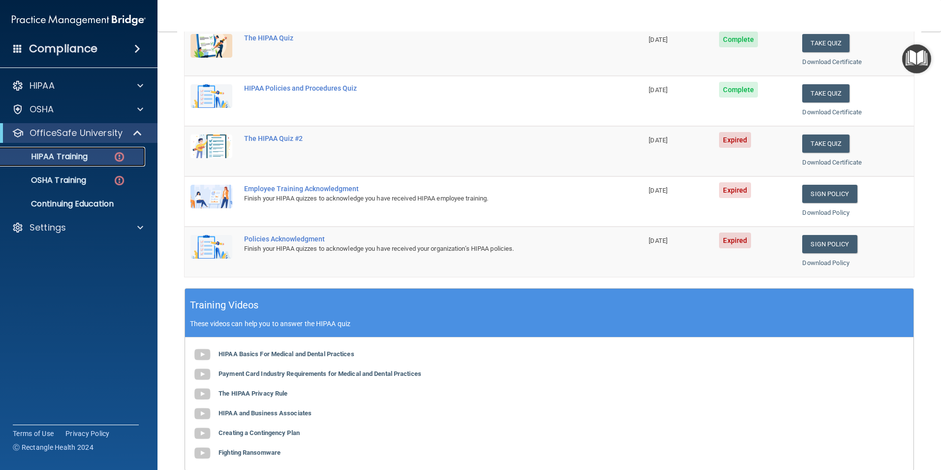
scroll to position [197, 0]
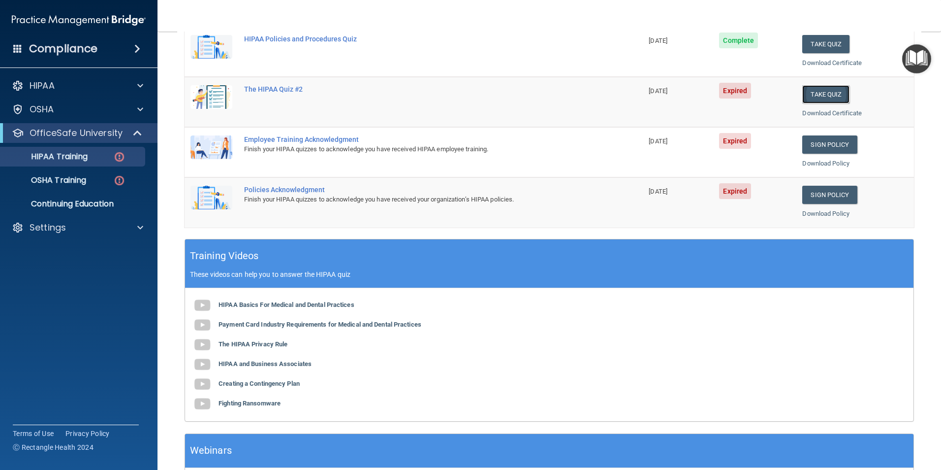
click at [816, 88] on button "Take Quiz" at bounding box center [826, 94] width 47 height 18
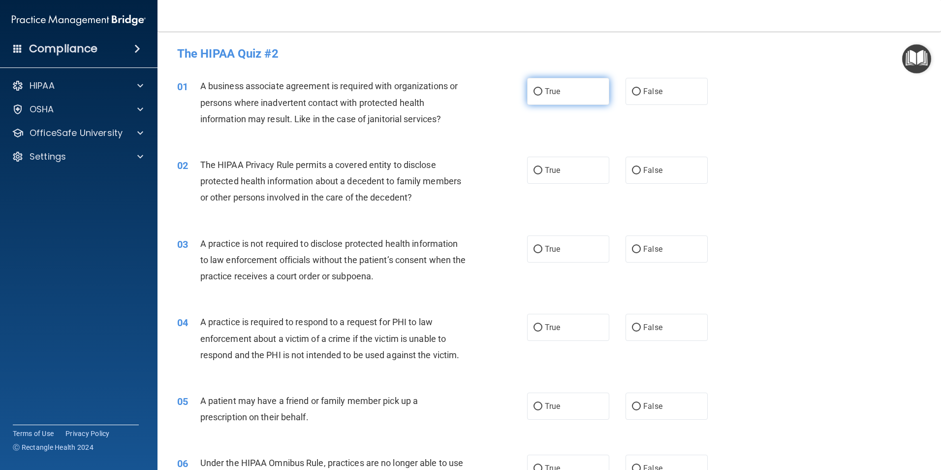
click at [545, 93] on span "True" at bounding box center [552, 91] width 15 height 9
click at [543, 93] on input "True" at bounding box center [538, 91] width 9 height 7
radio input "true"
click at [637, 170] on label "False" at bounding box center [667, 170] width 82 height 27
click at [637, 170] on input "False" at bounding box center [636, 170] width 9 height 7
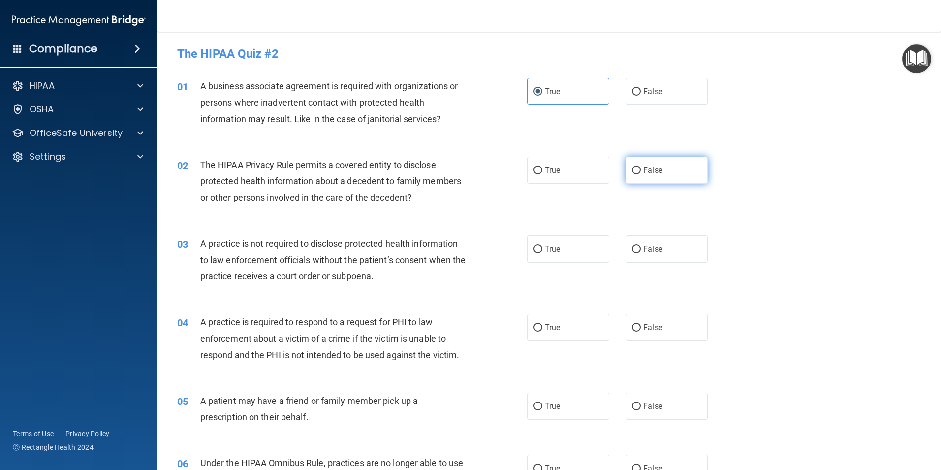
radio input "true"
click at [634, 252] on input "False" at bounding box center [636, 249] width 9 height 7
radio input "true"
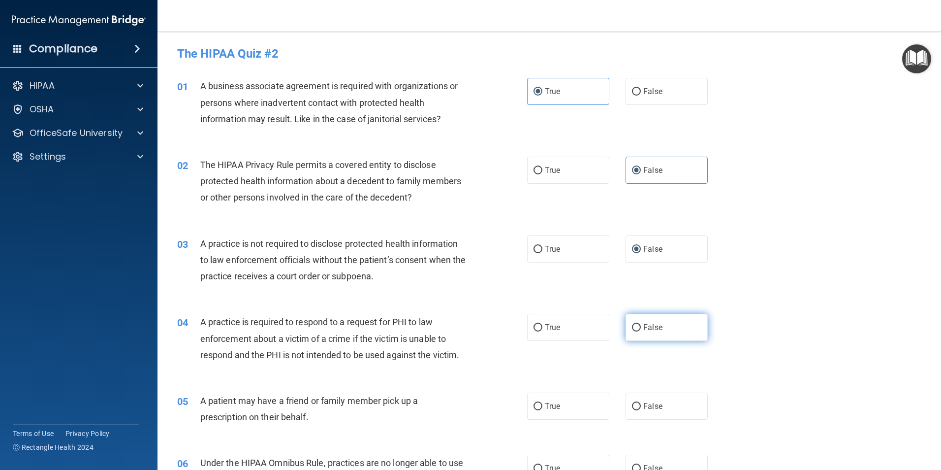
click at [633, 330] on input "False" at bounding box center [636, 327] width 9 height 7
radio input "true"
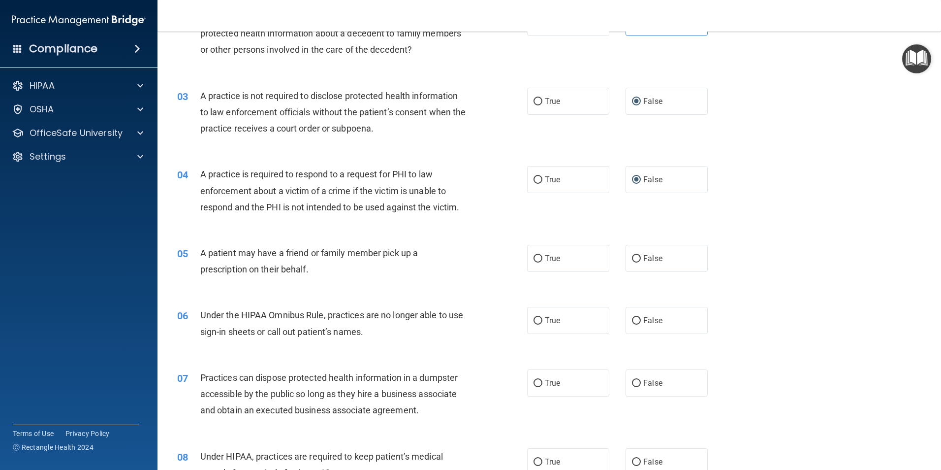
scroll to position [197, 0]
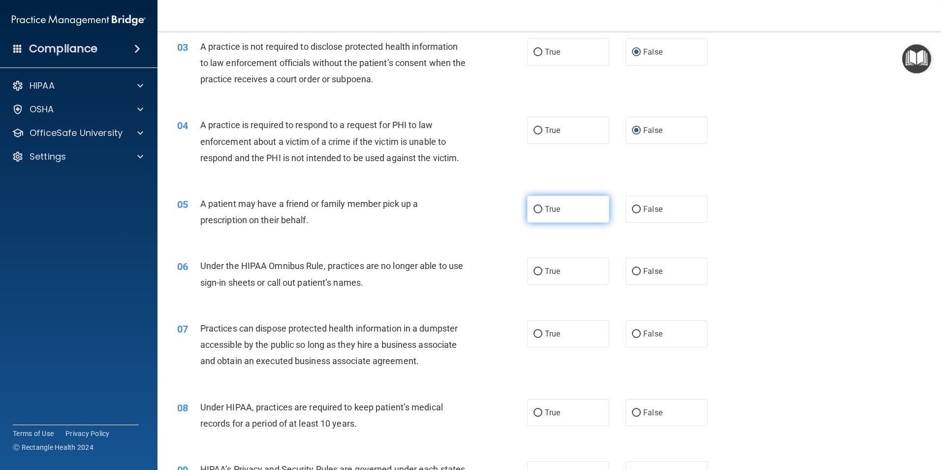
click at [535, 208] on input "True" at bounding box center [538, 209] width 9 height 7
radio input "true"
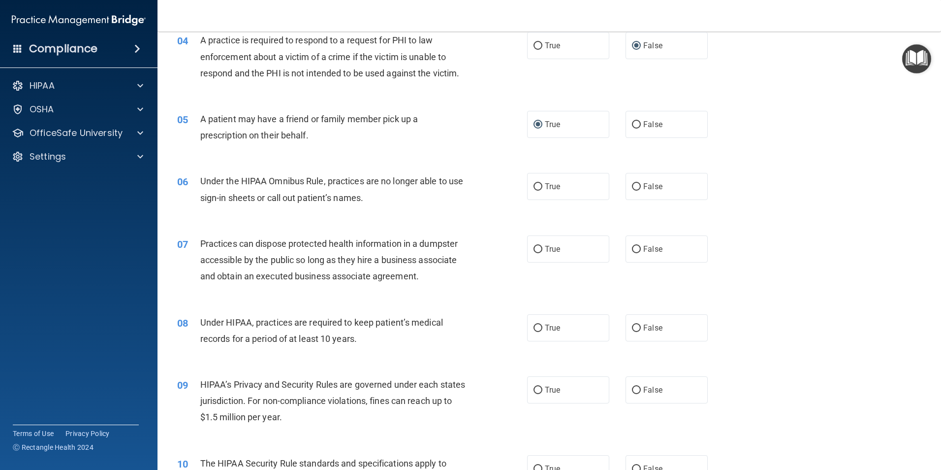
scroll to position [295, 0]
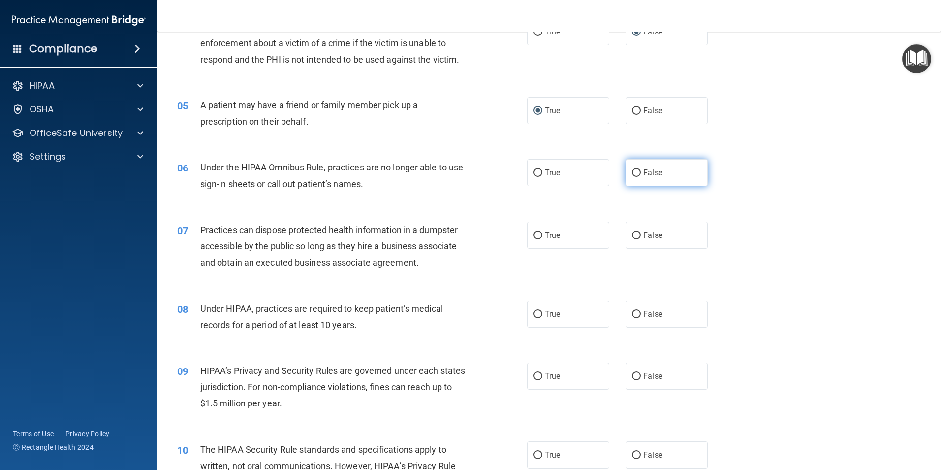
click at [632, 173] on input "False" at bounding box center [636, 172] width 9 height 7
radio input "true"
click at [632, 237] on input "False" at bounding box center [636, 235] width 9 height 7
radio input "true"
click at [632, 315] on input "False" at bounding box center [636, 314] width 9 height 7
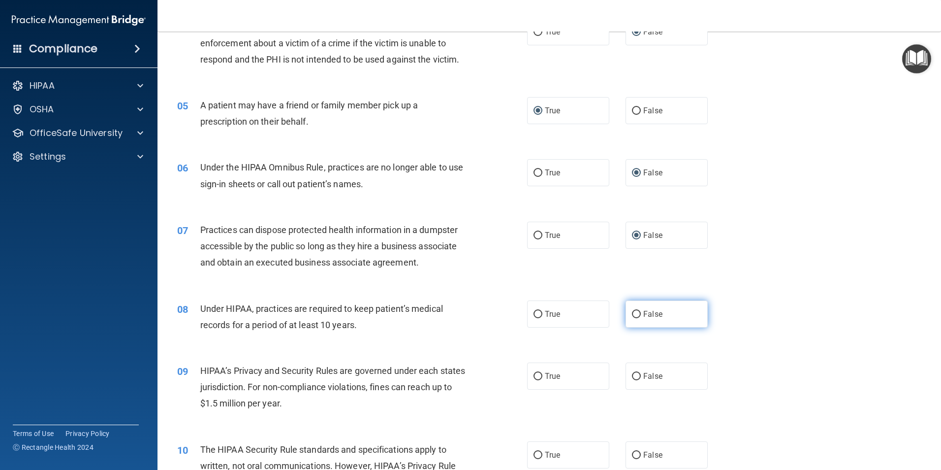
radio input "true"
click at [534, 376] on input "True" at bounding box center [538, 376] width 9 height 7
radio input "true"
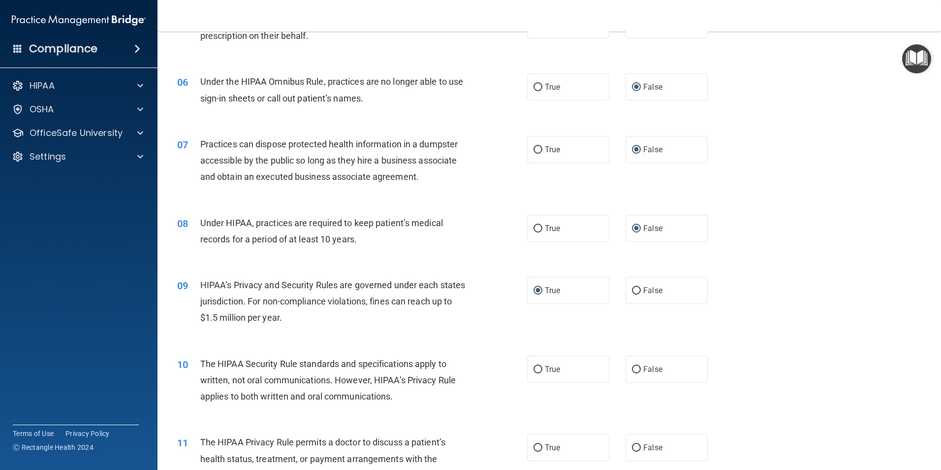
scroll to position [443, 0]
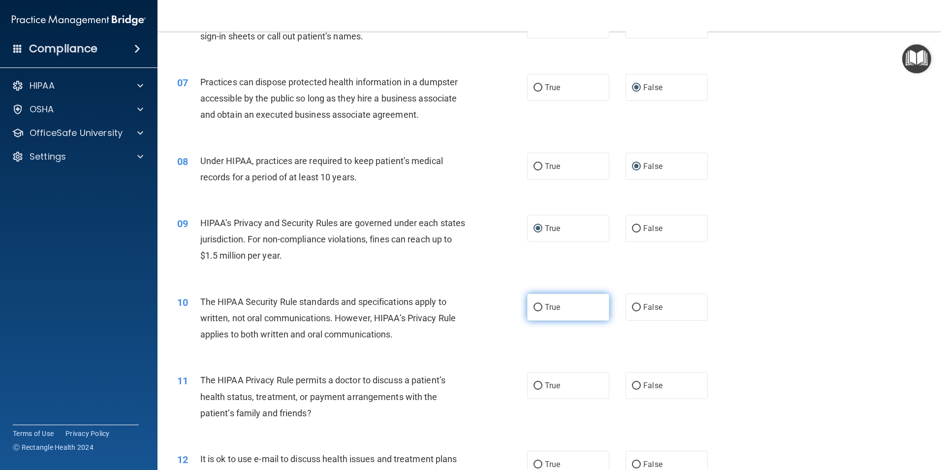
click at [534, 309] on input "True" at bounding box center [538, 307] width 9 height 7
radio input "true"
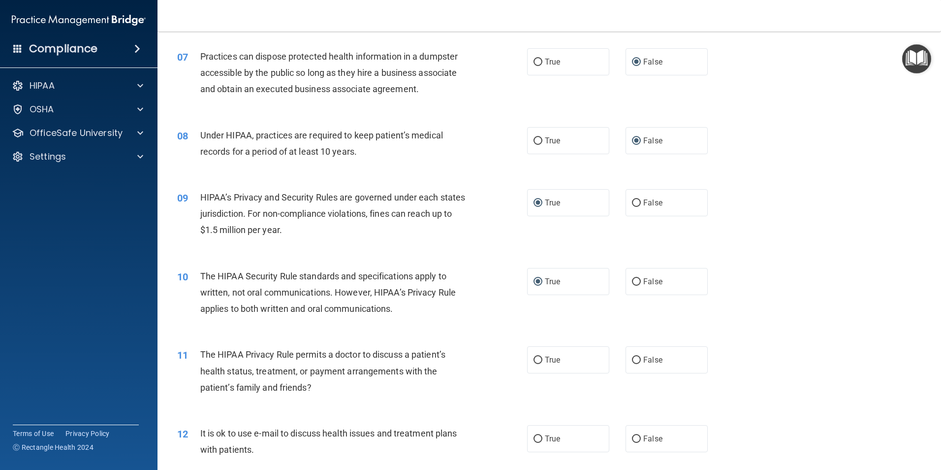
scroll to position [492, 0]
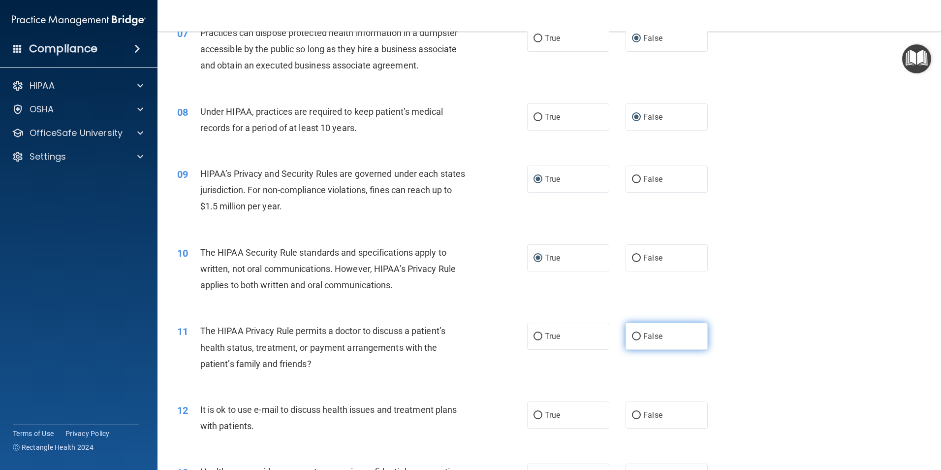
click at [636, 335] on input "False" at bounding box center [636, 336] width 9 height 7
radio input "true"
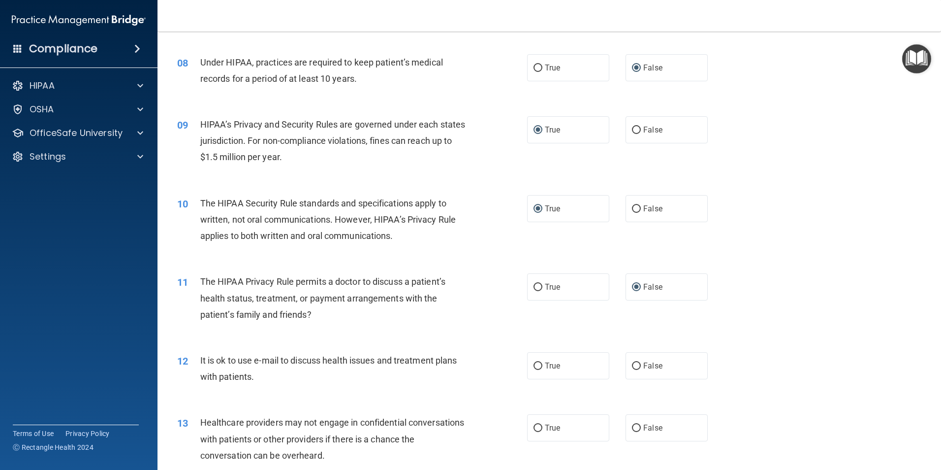
scroll to position [591, 0]
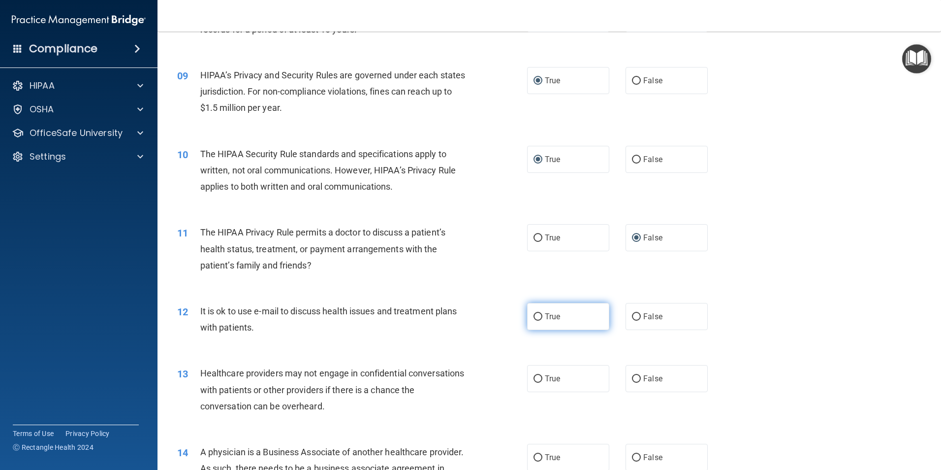
click at [536, 316] on input "True" at bounding box center [538, 316] width 9 height 7
radio input "true"
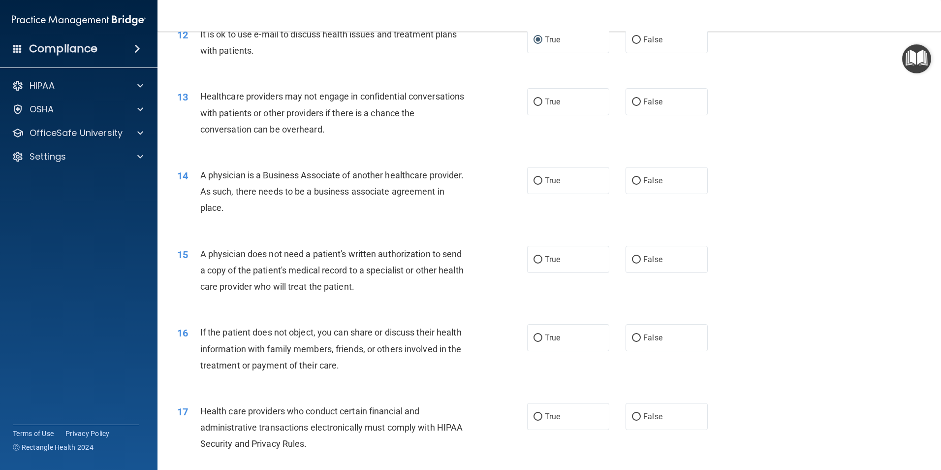
scroll to position [886, 0]
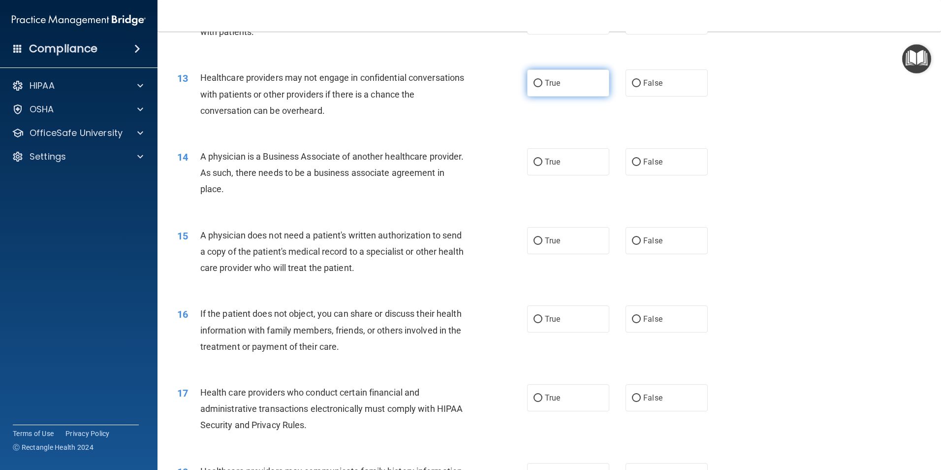
click at [536, 85] on input "True" at bounding box center [538, 83] width 9 height 7
radio input "true"
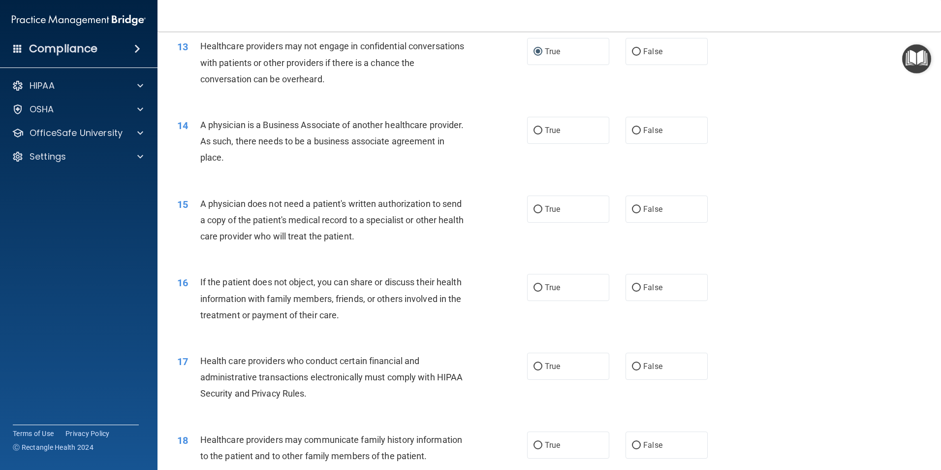
scroll to position [837, 0]
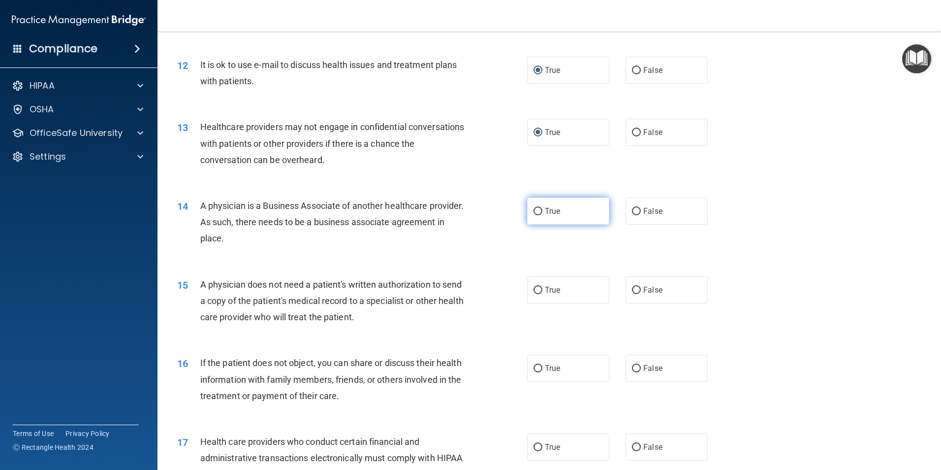
click at [536, 210] on input "True" at bounding box center [538, 211] width 9 height 7
radio input "true"
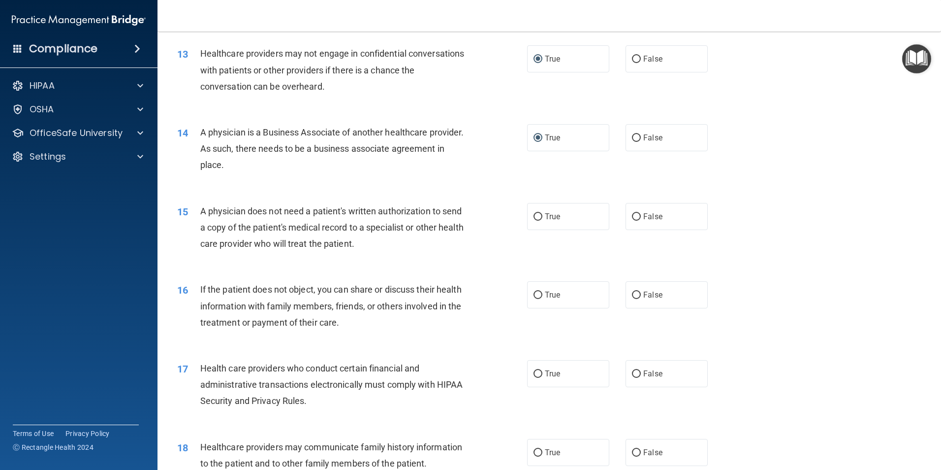
scroll to position [936, 0]
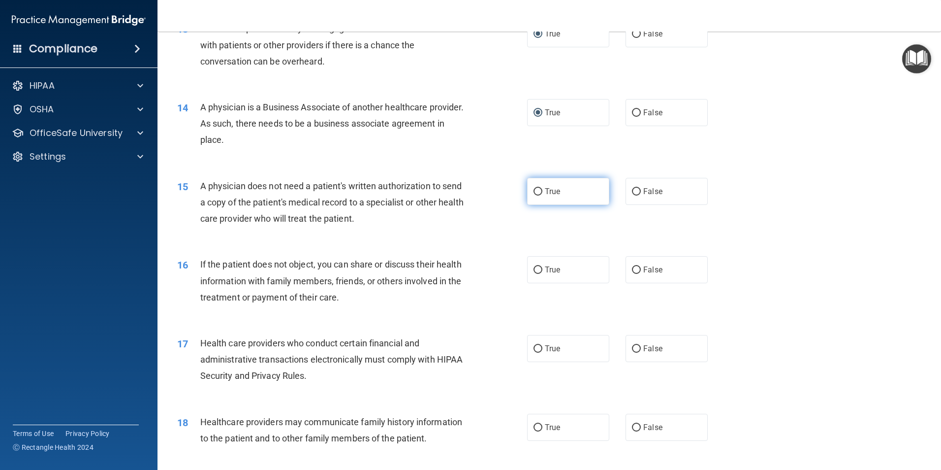
click at [534, 188] on input "True" at bounding box center [538, 191] width 9 height 7
radio input "true"
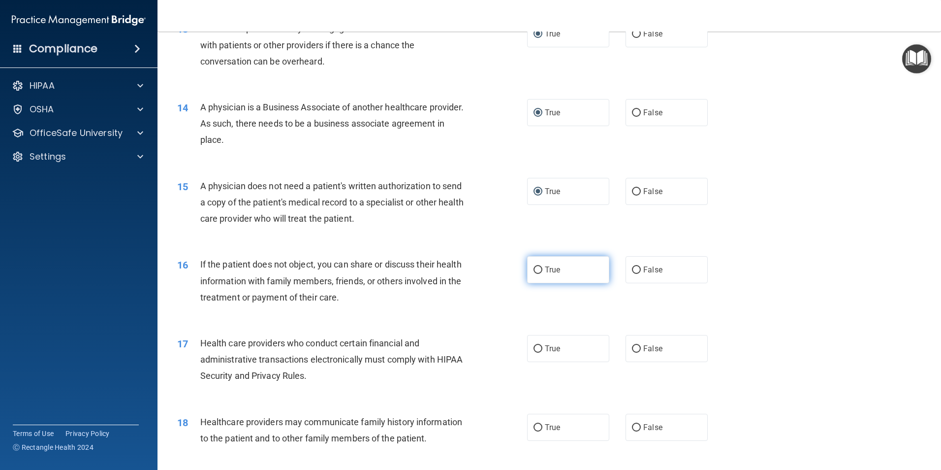
click at [529, 269] on label "True" at bounding box center [568, 269] width 82 height 27
click at [534, 269] on input "True" at bounding box center [538, 269] width 9 height 7
radio input "true"
click at [534, 269] on input "True" at bounding box center [538, 269] width 9 height 7
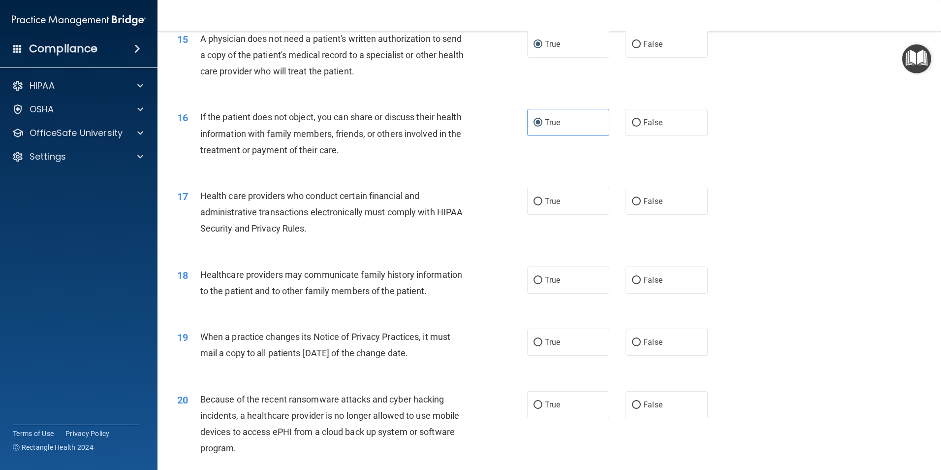
scroll to position [1083, 0]
click at [536, 201] on input "True" at bounding box center [538, 200] width 9 height 7
radio input "true"
click at [534, 278] on input "True" at bounding box center [538, 279] width 9 height 7
radio input "true"
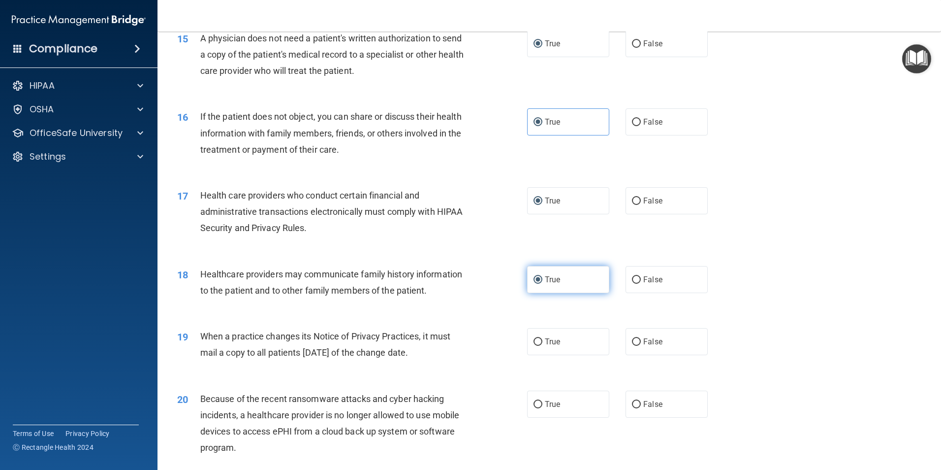
click at [536, 279] on input "True" at bounding box center [538, 279] width 9 height 7
click at [534, 341] on input "True" at bounding box center [538, 341] width 9 height 7
radio input "true"
click at [535, 404] on input "True" at bounding box center [538, 404] width 9 height 7
radio input "true"
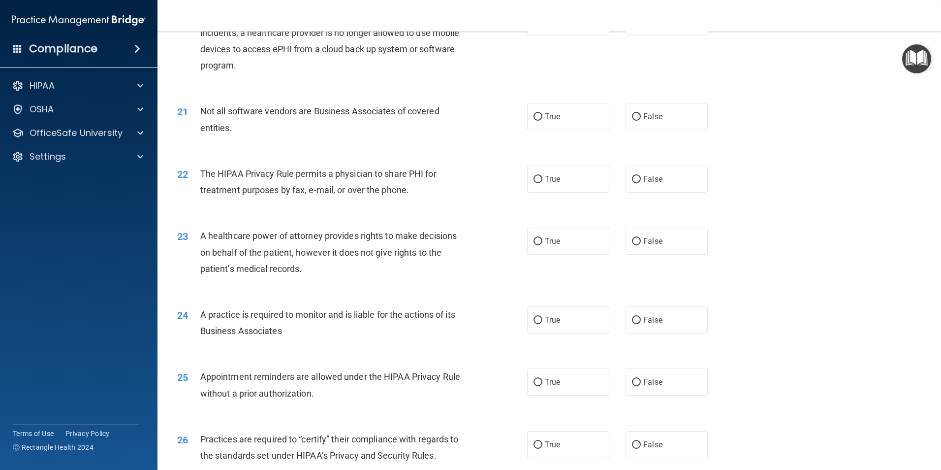
scroll to position [1526, 0]
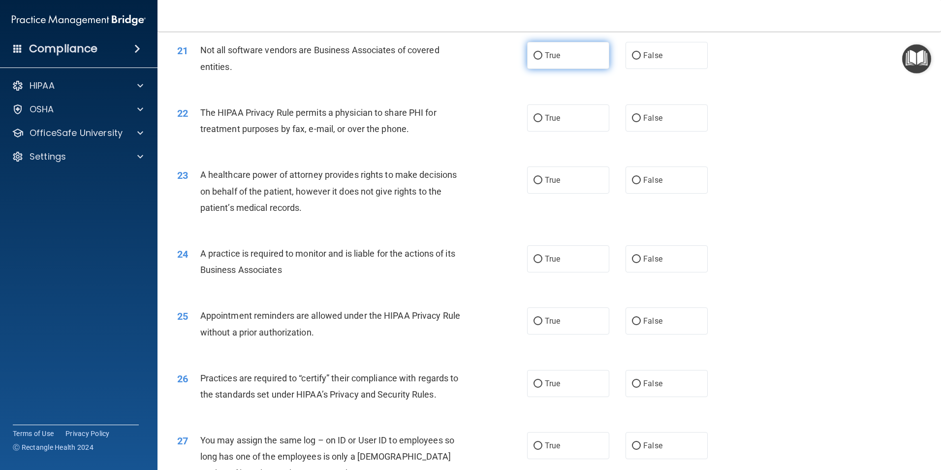
drag, startPoint x: 536, startPoint y: 57, endPoint x: 542, endPoint y: 63, distance: 8.4
click at [538, 59] on input "True" at bounding box center [538, 55] width 9 height 7
radio input "true"
click at [635, 117] on input "False" at bounding box center [636, 118] width 9 height 7
radio input "true"
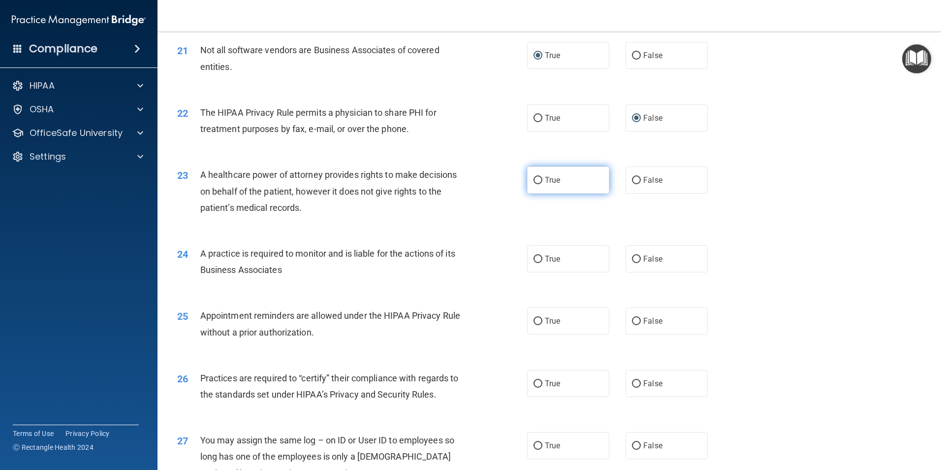
click at [535, 182] on input "True" at bounding box center [538, 180] width 9 height 7
radio input "true"
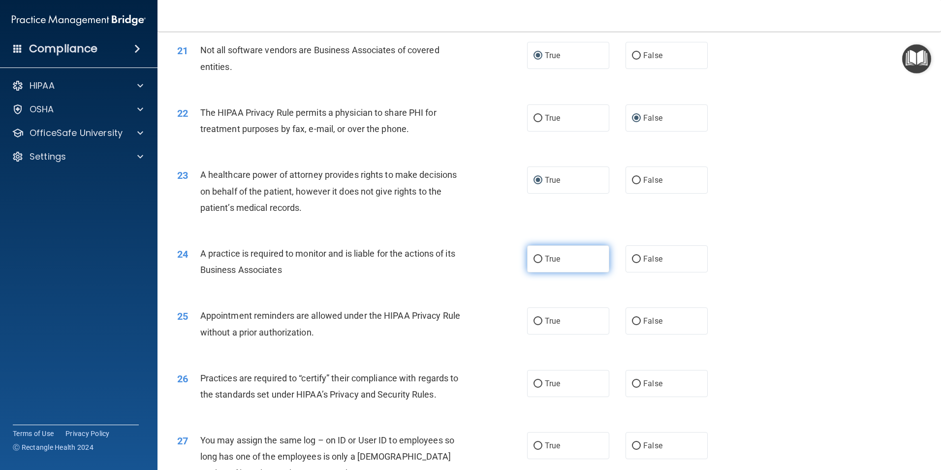
click at [534, 259] on input "True" at bounding box center [538, 259] width 9 height 7
radio input "true"
click at [537, 319] on input "True" at bounding box center [538, 321] width 9 height 7
radio input "true"
click at [534, 381] on input "True" at bounding box center [538, 383] width 9 height 7
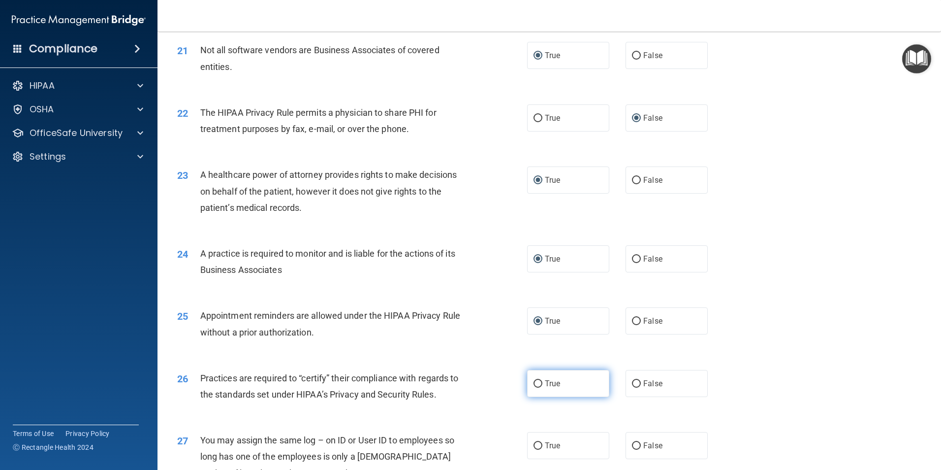
radio input "true"
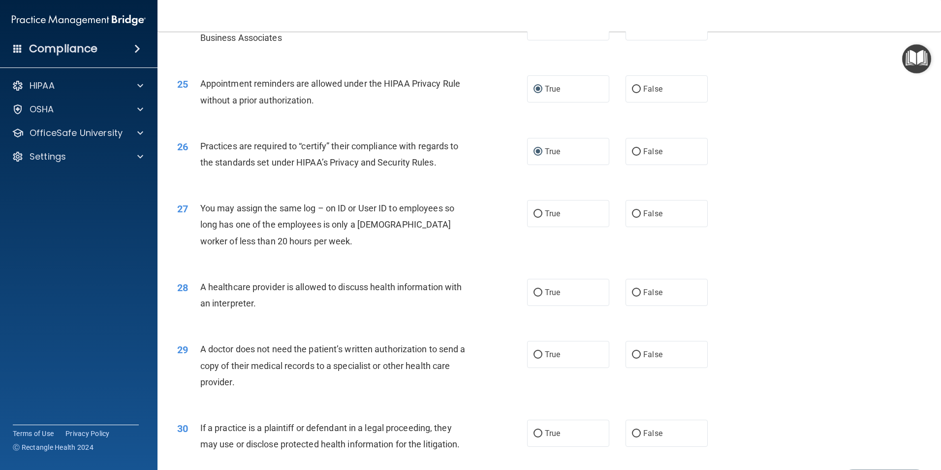
scroll to position [1822, 0]
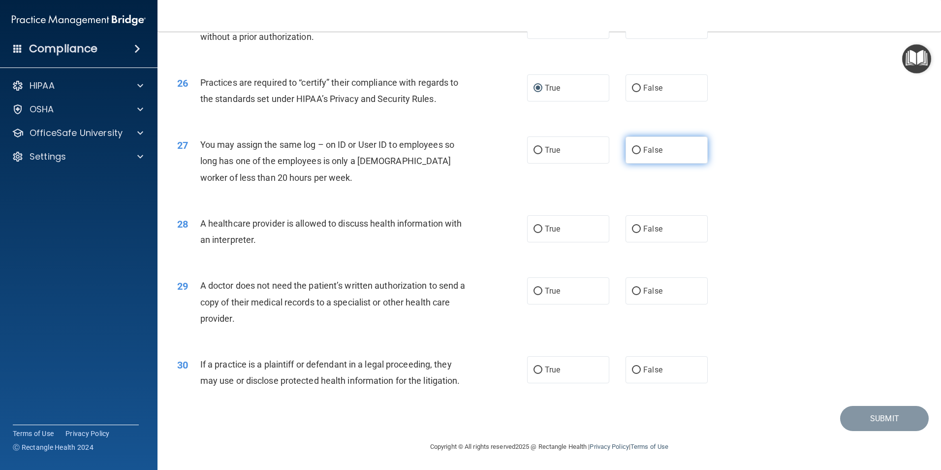
click at [636, 149] on input "False" at bounding box center [636, 150] width 9 height 7
radio input "true"
click at [536, 226] on input "True" at bounding box center [538, 229] width 9 height 7
radio input "true"
drag, startPoint x: 535, startPoint y: 288, endPoint x: 535, endPoint y: 311, distance: 23.1
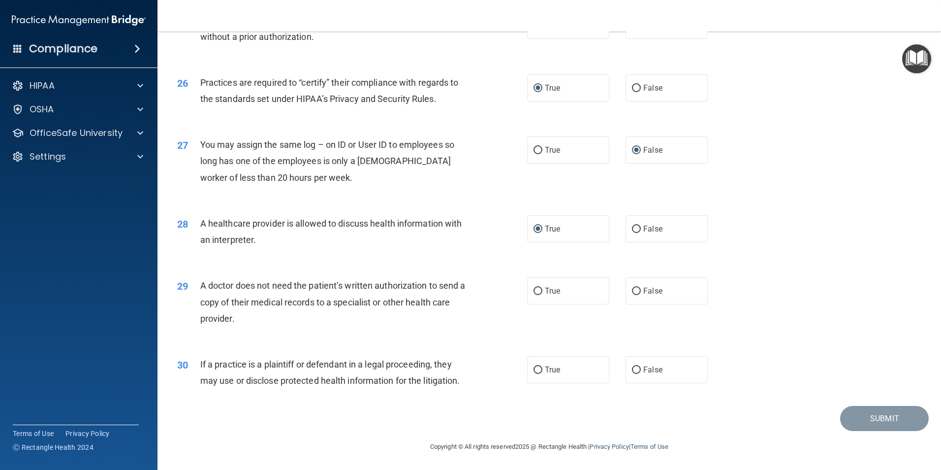
click at [535, 290] on input "True" at bounding box center [538, 291] width 9 height 7
radio input "true"
drag, startPoint x: 533, startPoint y: 372, endPoint x: 541, endPoint y: 372, distance: 7.9
click at [534, 372] on input "True" at bounding box center [538, 369] width 9 height 7
radio input "true"
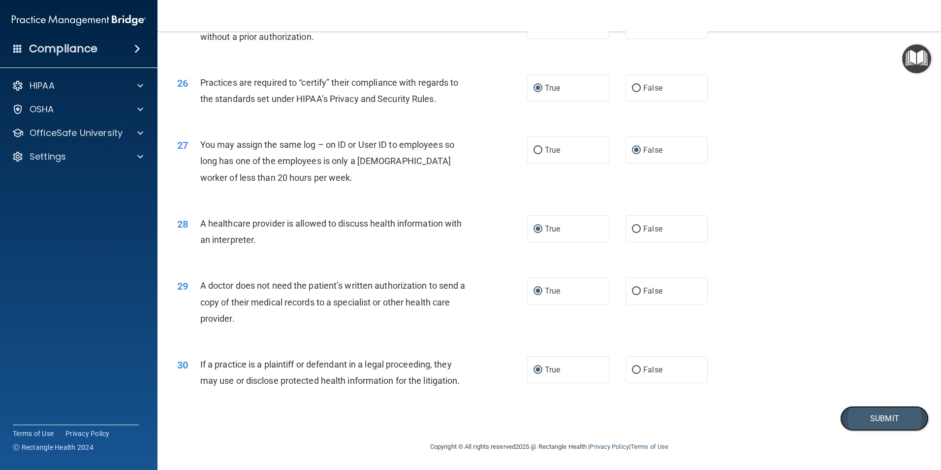
click at [854, 417] on button "Submit" at bounding box center [885, 418] width 89 height 25
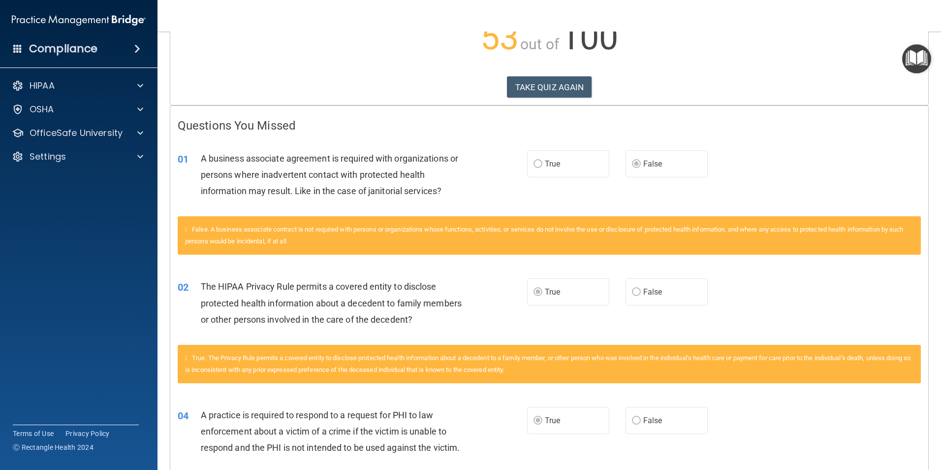
scroll to position [124, 0]
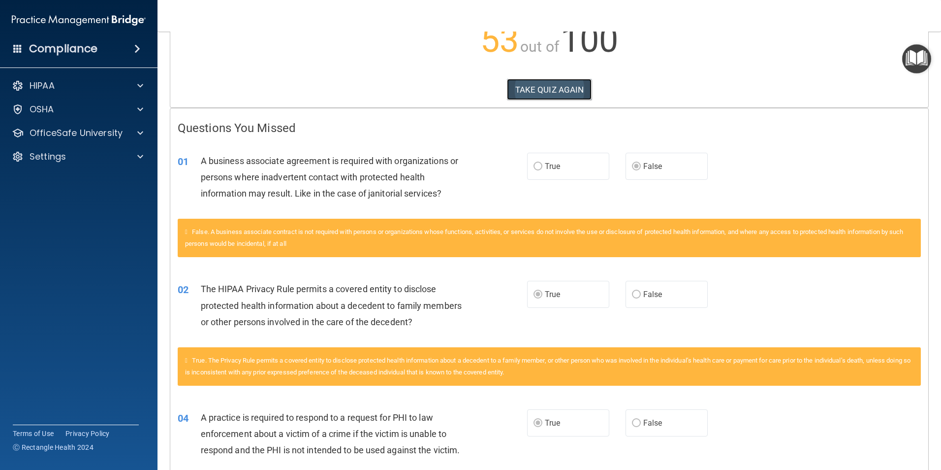
click at [567, 85] on button "TAKE QUIZ AGAIN" at bounding box center [549, 90] width 85 height 22
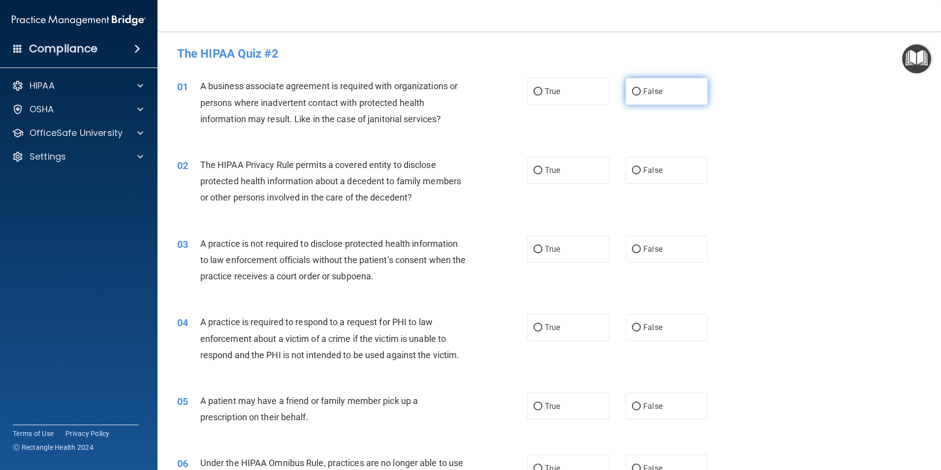
click at [633, 90] on input "False" at bounding box center [636, 91] width 9 height 7
radio input "true"
click at [534, 170] on input "True" at bounding box center [538, 170] width 9 height 7
radio input "true"
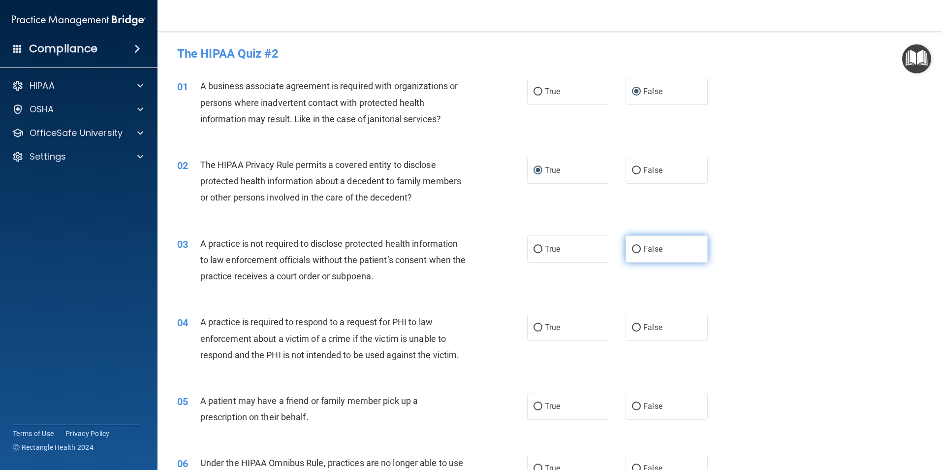
click at [635, 249] on input "False" at bounding box center [636, 249] width 9 height 7
radio input "true"
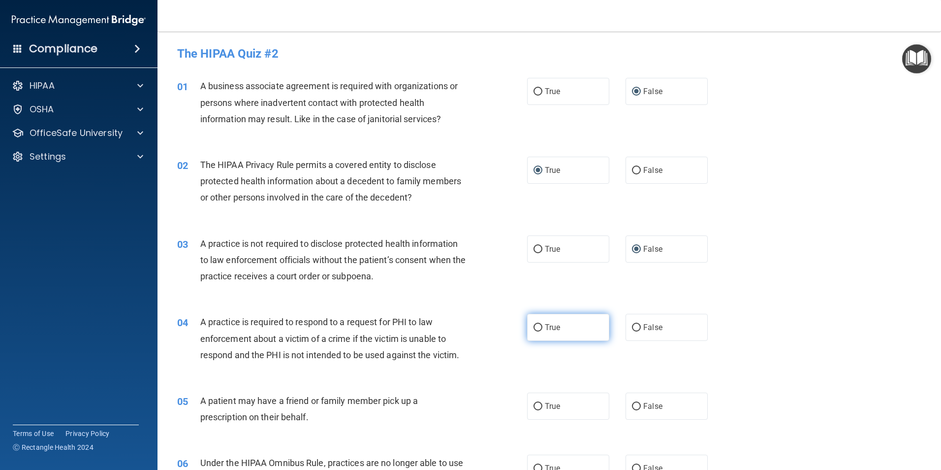
click at [536, 328] on input "True" at bounding box center [538, 327] width 9 height 7
radio input "true"
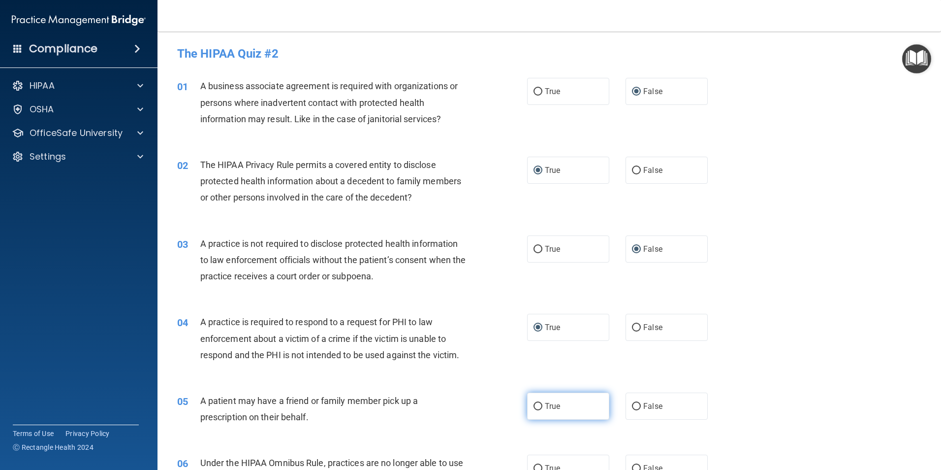
click at [536, 406] on input "True" at bounding box center [538, 406] width 9 height 7
radio input "true"
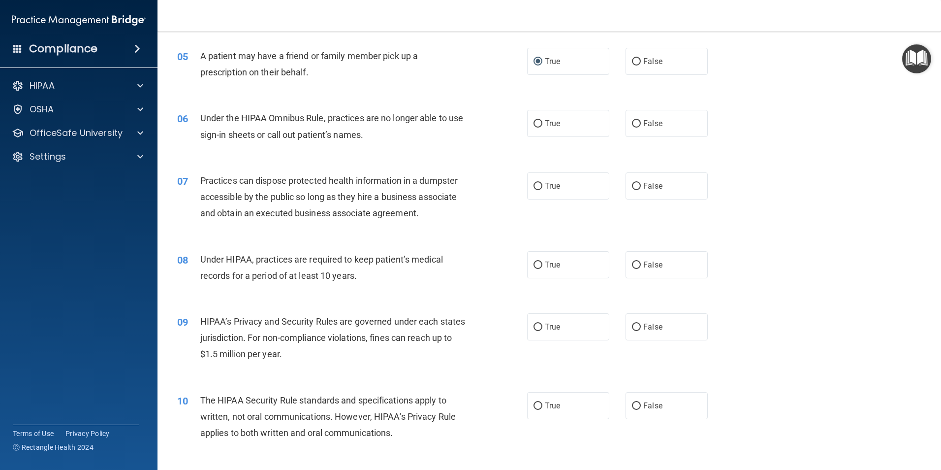
scroll to position [394, 0]
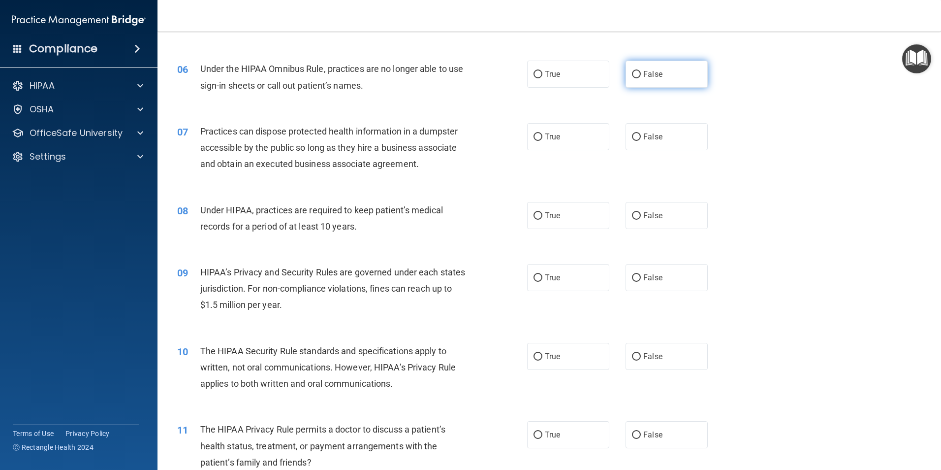
click at [632, 74] on input "False" at bounding box center [636, 74] width 9 height 7
radio input "true"
drag, startPoint x: 630, startPoint y: 139, endPoint x: 637, endPoint y: 159, distance: 20.7
click at [632, 139] on input "False" at bounding box center [636, 136] width 9 height 7
radio input "true"
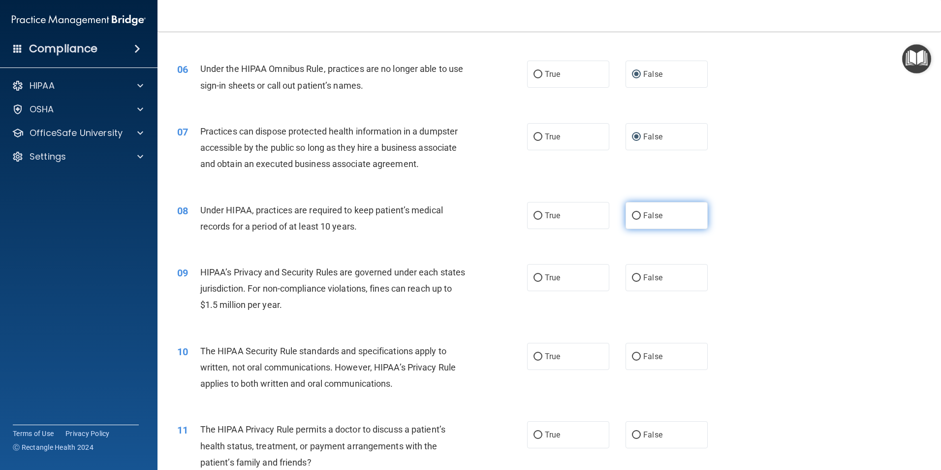
drag, startPoint x: 632, startPoint y: 217, endPoint x: 632, endPoint y: 228, distance: 10.8
click at [632, 223] on label "False" at bounding box center [667, 215] width 82 height 27
click at [632, 220] on input "False" at bounding box center [636, 215] width 9 height 7
radio input "true"
click at [633, 277] on input "False" at bounding box center [636, 277] width 9 height 7
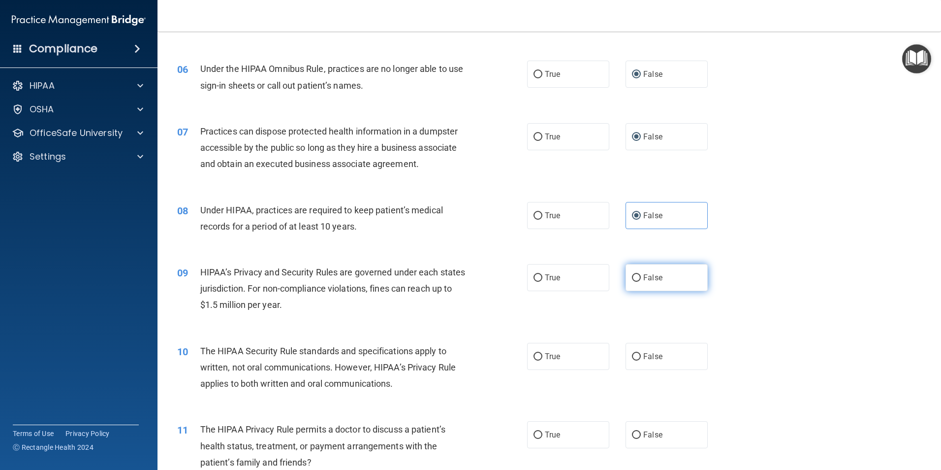
radio input "true"
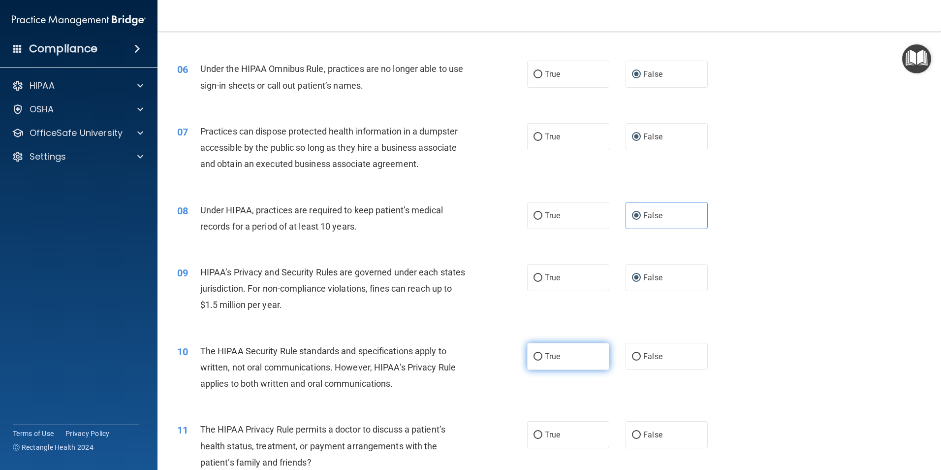
click at [537, 357] on input "True" at bounding box center [538, 356] width 9 height 7
radio input "true"
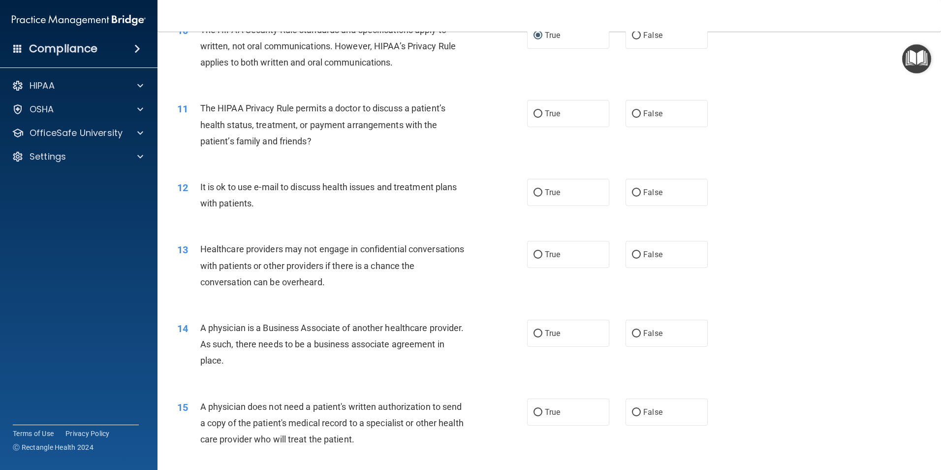
scroll to position [739, 0]
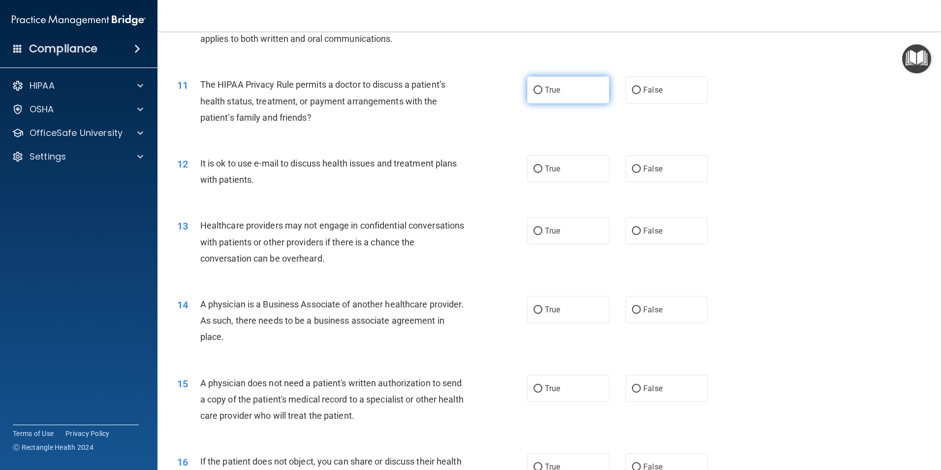
click at [535, 92] on input "True" at bounding box center [538, 90] width 9 height 7
radio input "true"
click at [537, 169] on input "True" at bounding box center [538, 168] width 9 height 7
radio input "true"
drag, startPoint x: 634, startPoint y: 229, endPoint x: 634, endPoint y: 250, distance: 20.2
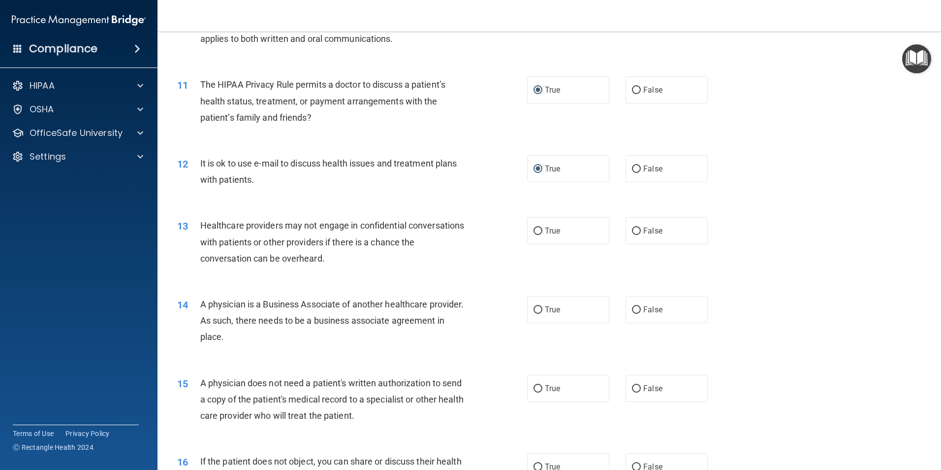
click at [634, 230] on input "False" at bounding box center [636, 230] width 9 height 7
radio input "true"
click at [633, 309] on input "False" at bounding box center [636, 309] width 9 height 7
radio input "true"
click at [534, 388] on input "True" at bounding box center [538, 388] width 9 height 7
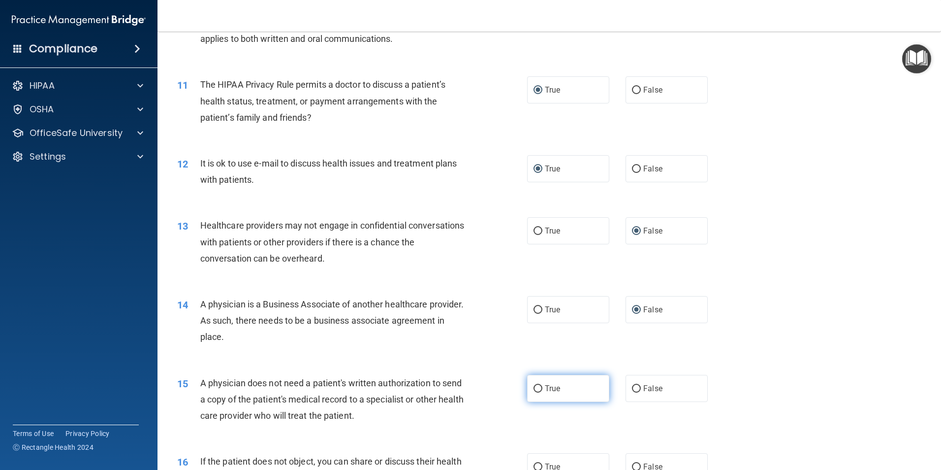
radio input "true"
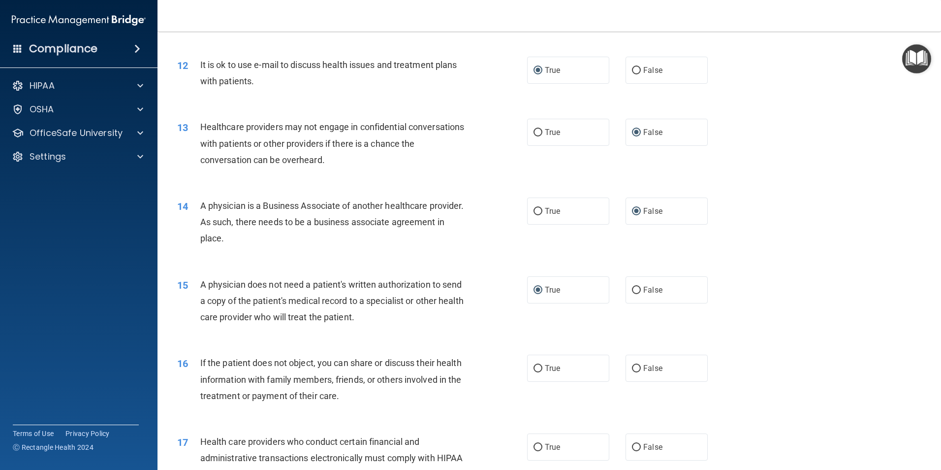
scroll to position [886, 0]
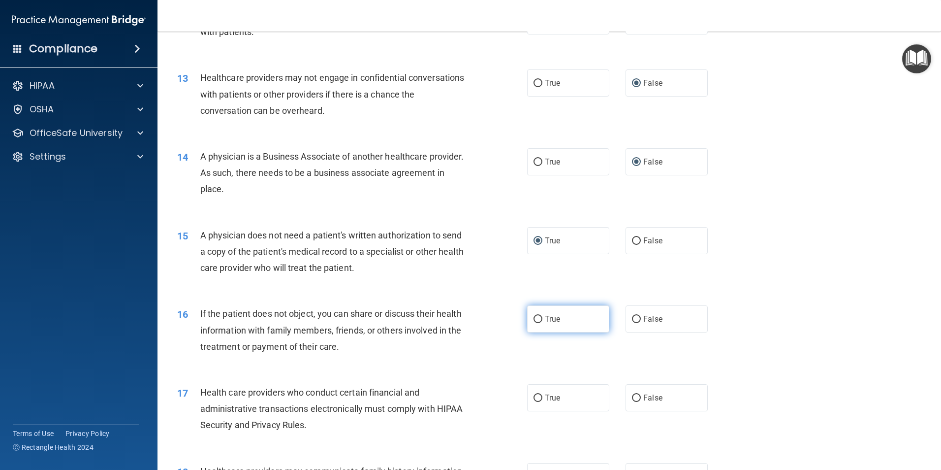
drag, startPoint x: 535, startPoint y: 317, endPoint x: 538, endPoint y: 328, distance: 11.8
click at [536, 317] on input "True" at bounding box center [538, 319] width 9 height 7
radio input "true"
click at [537, 395] on input "True" at bounding box center [538, 397] width 9 height 7
radio input "true"
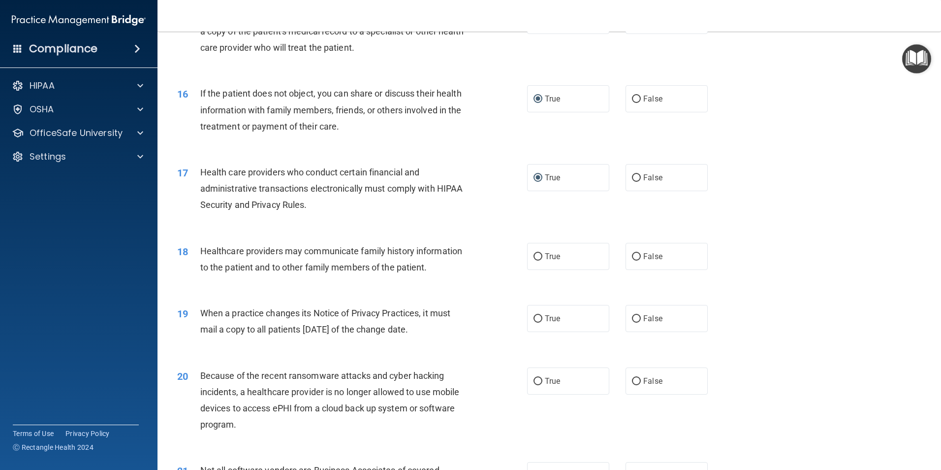
scroll to position [1132, 0]
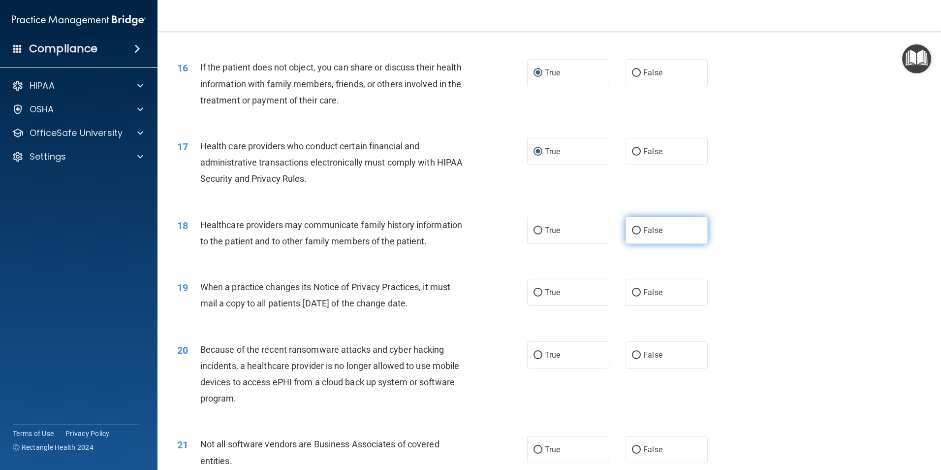
click at [634, 233] on input "False" at bounding box center [636, 230] width 9 height 7
radio input "true"
click at [632, 294] on input "False" at bounding box center [636, 292] width 9 height 7
radio input "true"
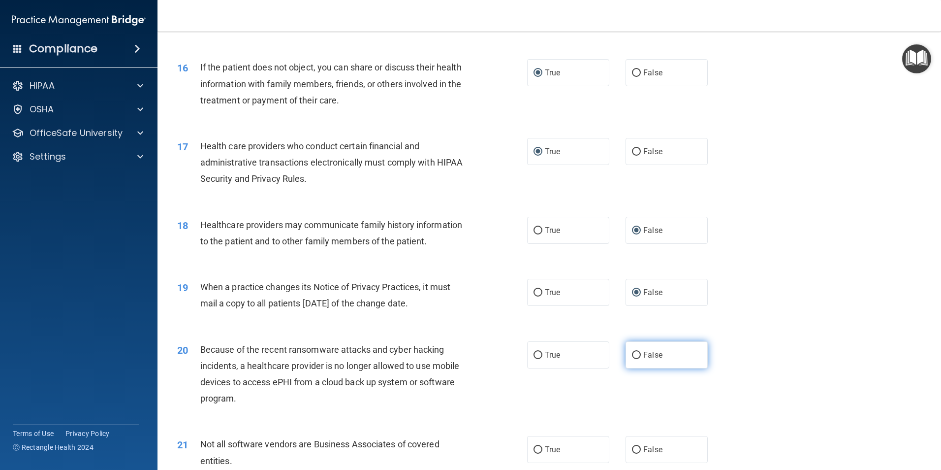
click at [632, 354] on input "False" at bounding box center [636, 355] width 9 height 7
radio input "true"
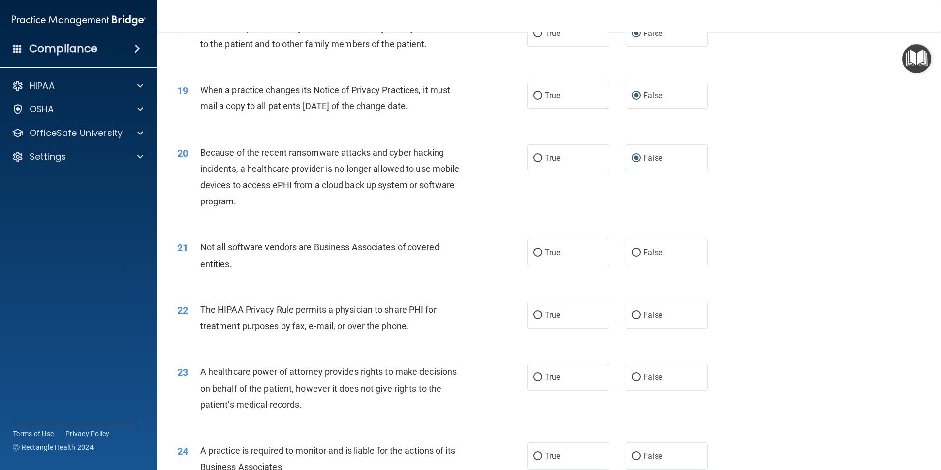
scroll to position [1379, 0]
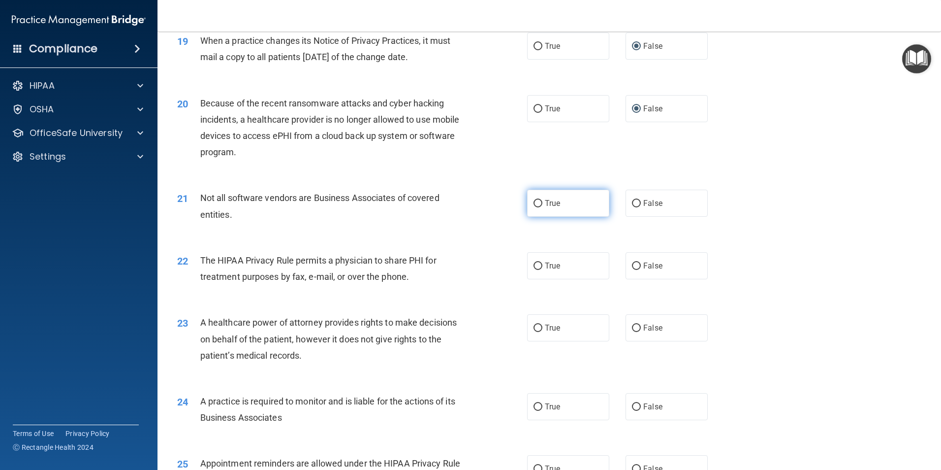
click at [536, 201] on input "True" at bounding box center [538, 203] width 9 height 7
radio input "true"
click at [535, 262] on input "True" at bounding box center [538, 265] width 9 height 7
radio input "true"
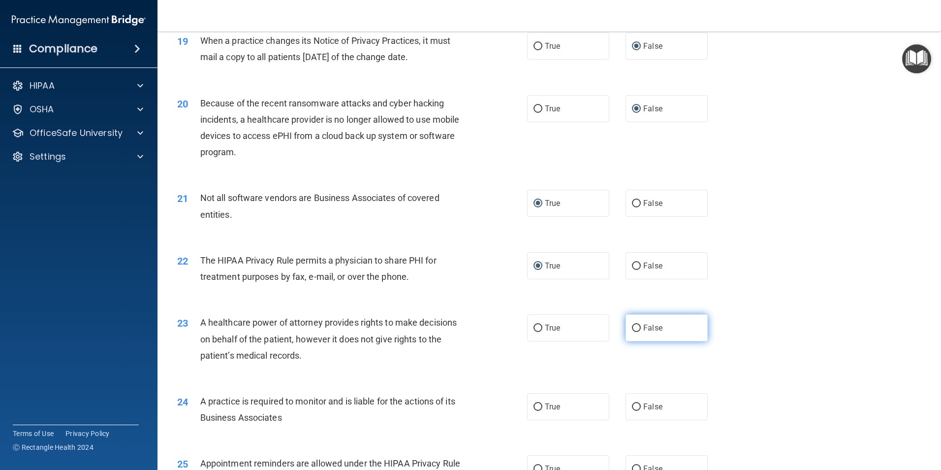
click at [637, 327] on label "False" at bounding box center [667, 327] width 82 height 27
click at [637, 327] on input "False" at bounding box center [636, 327] width 9 height 7
radio input "true"
click at [632, 405] on input "False" at bounding box center [636, 406] width 9 height 7
radio input "true"
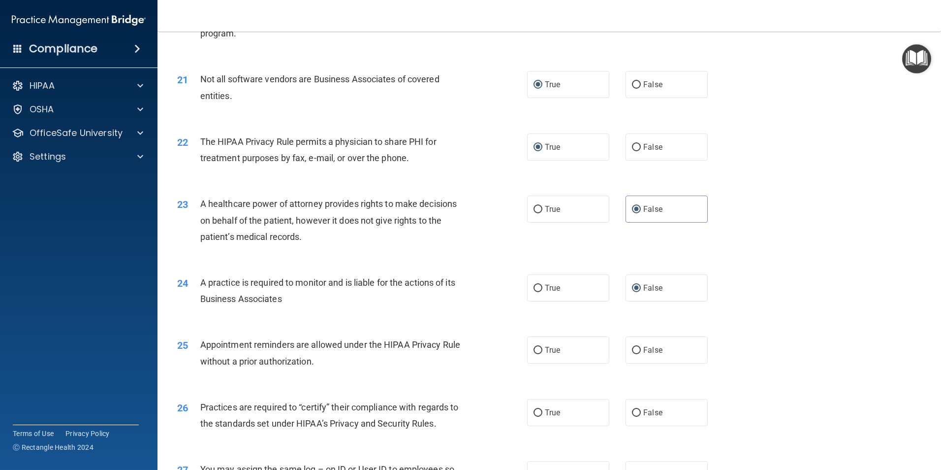
scroll to position [1526, 0]
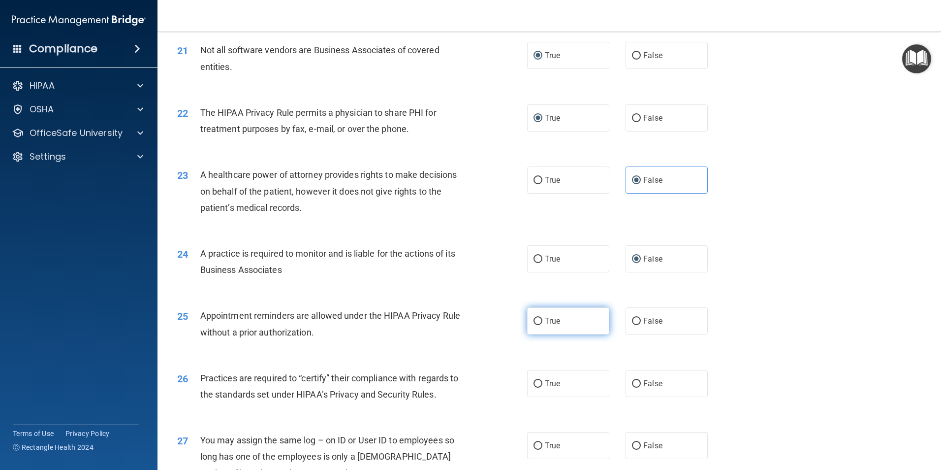
click at [535, 321] on input "True" at bounding box center [538, 321] width 9 height 7
radio input "true"
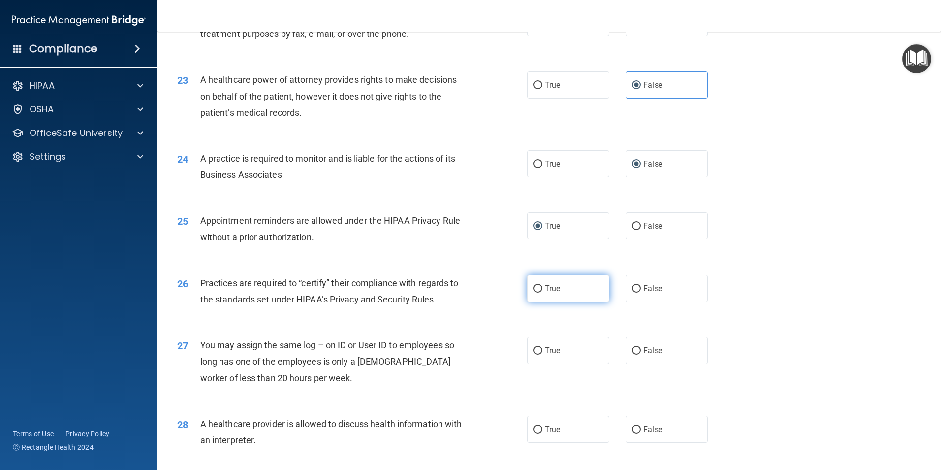
scroll to position [1625, 0]
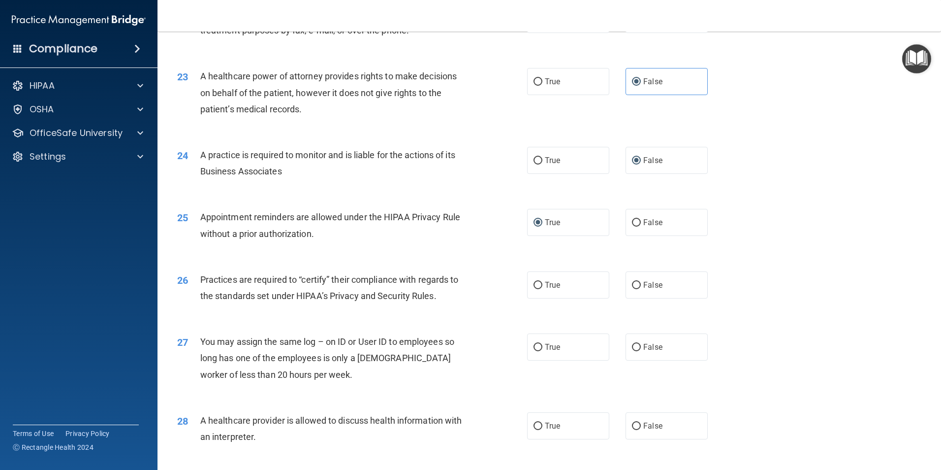
drag, startPoint x: 628, startPoint y: 284, endPoint x: 636, endPoint y: 305, distance: 22.4
click at [632, 285] on input "False" at bounding box center [636, 285] width 9 height 7
radio input "true"
click at [632, 347] on input "False" at bounding box center [636, 347] width 9 height 7
radio input "true"
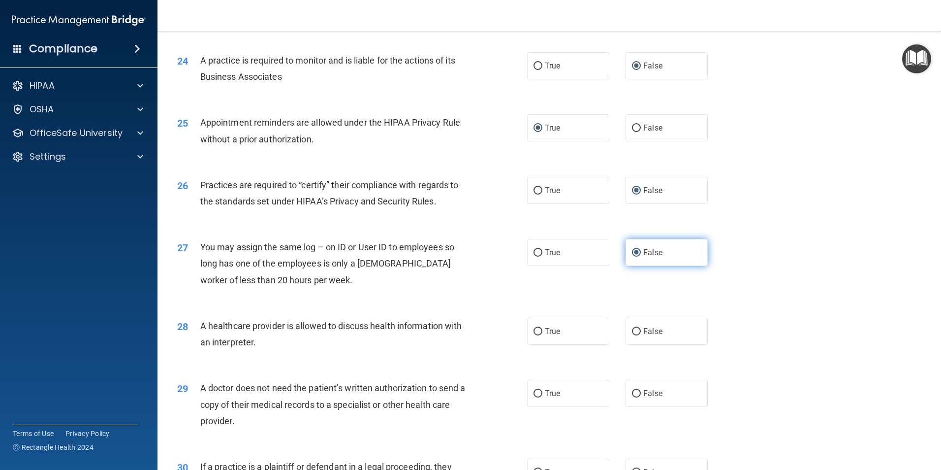
scroll to position [1723, 0]
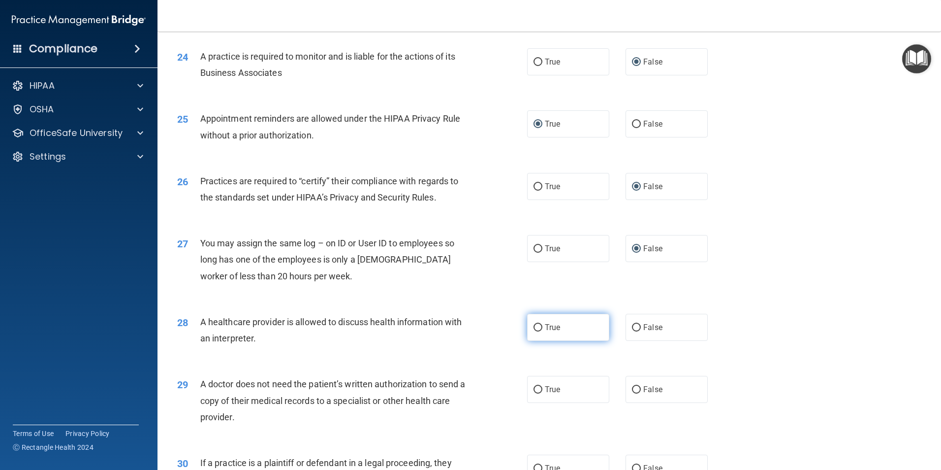
click at [534, 328] on input "True" at bounding box center [538, 327] width 9 height 7
radio input "true"
click at [535, 388] on input "True" at bounding box center [538, 389] width 9 height 7
radio input "true"
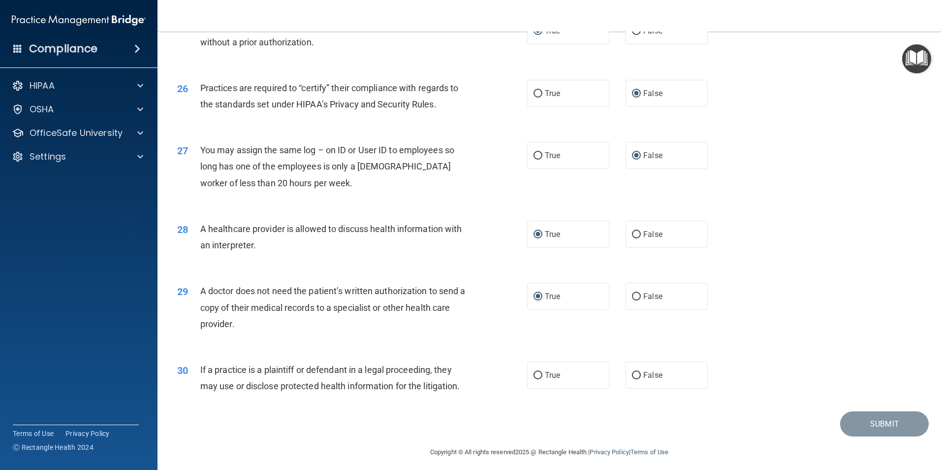
scroll to position [1822, 0]
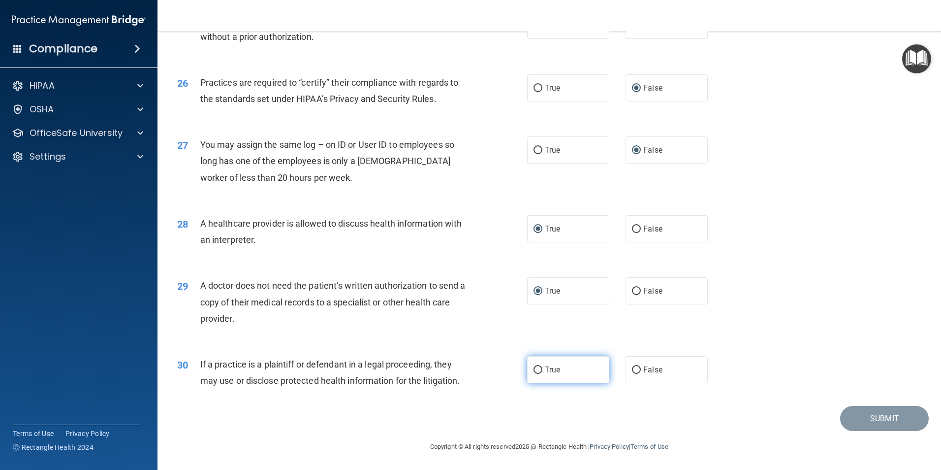
click at [538, 370] on input "True" at bounding box center [538, 369] width 9 height 7
radio input "true"
click at [861, 415] on button "Submit" at bounding box center [885, 418] width 89 height 25
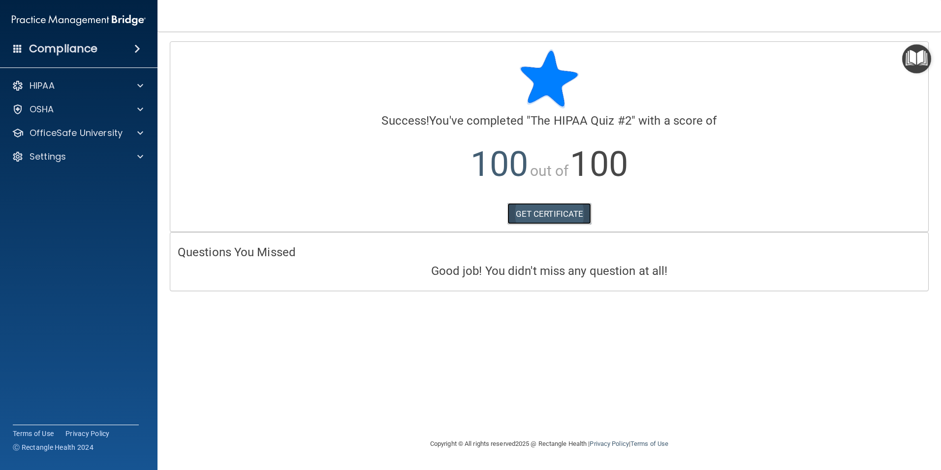
click at [540, 213] on link "GET CERTIFICATE" at bounding box center [550, 214] width 84 height 22
